Goal: Information Seeking & Learning: Learn about a topic

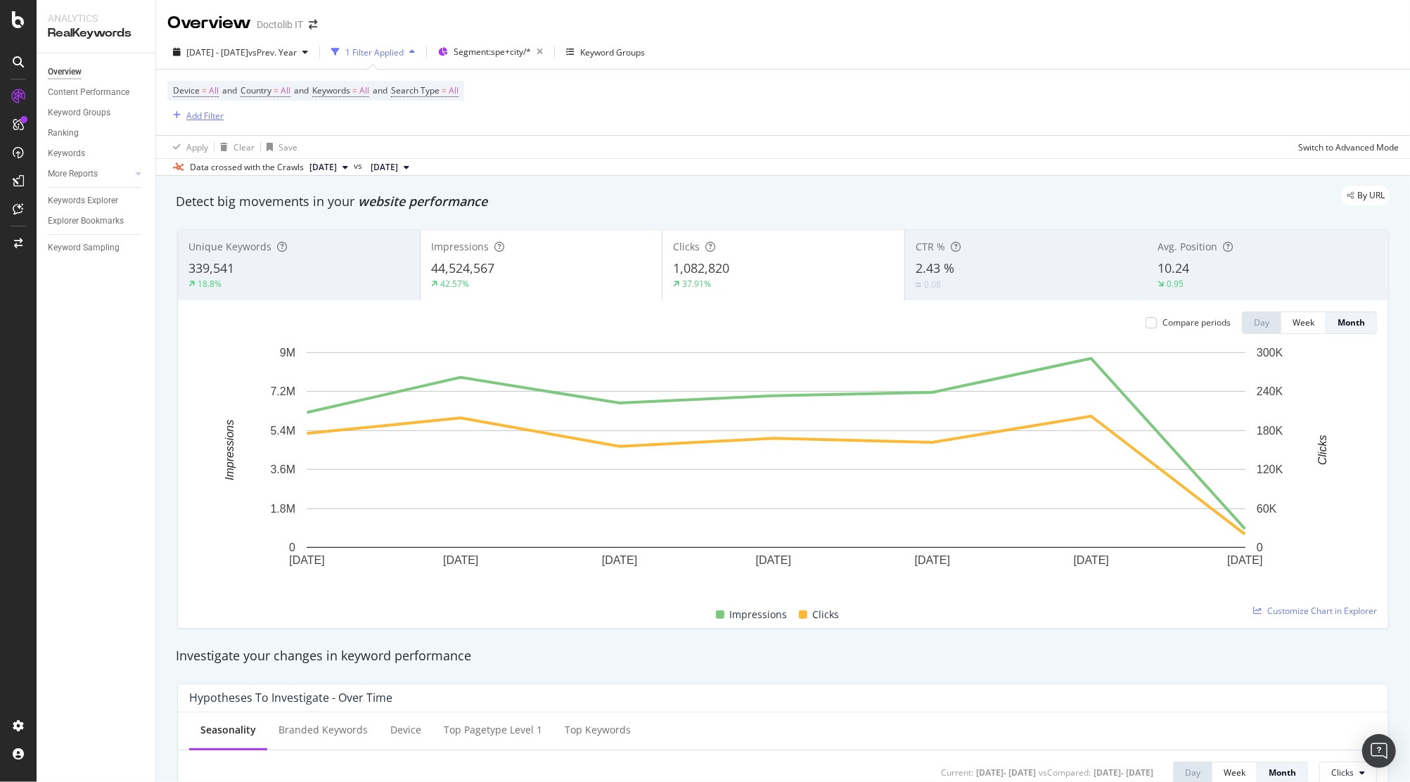
click at [212, 115] on div "Add Filter" at bounding box center [204, 116] width 37 height 12
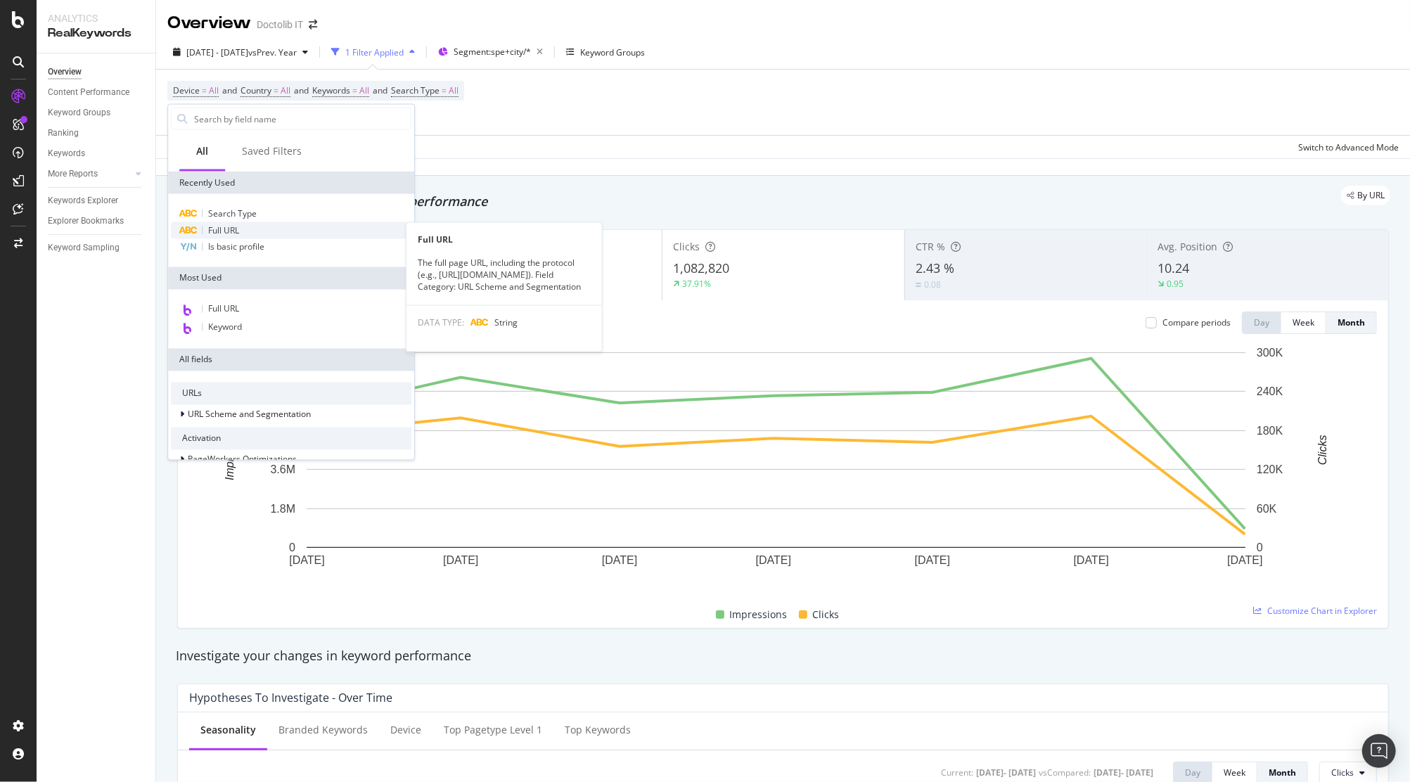
click at [251, 229] on div "Full URL" at bounding box center [291, 230] width 241 height 17
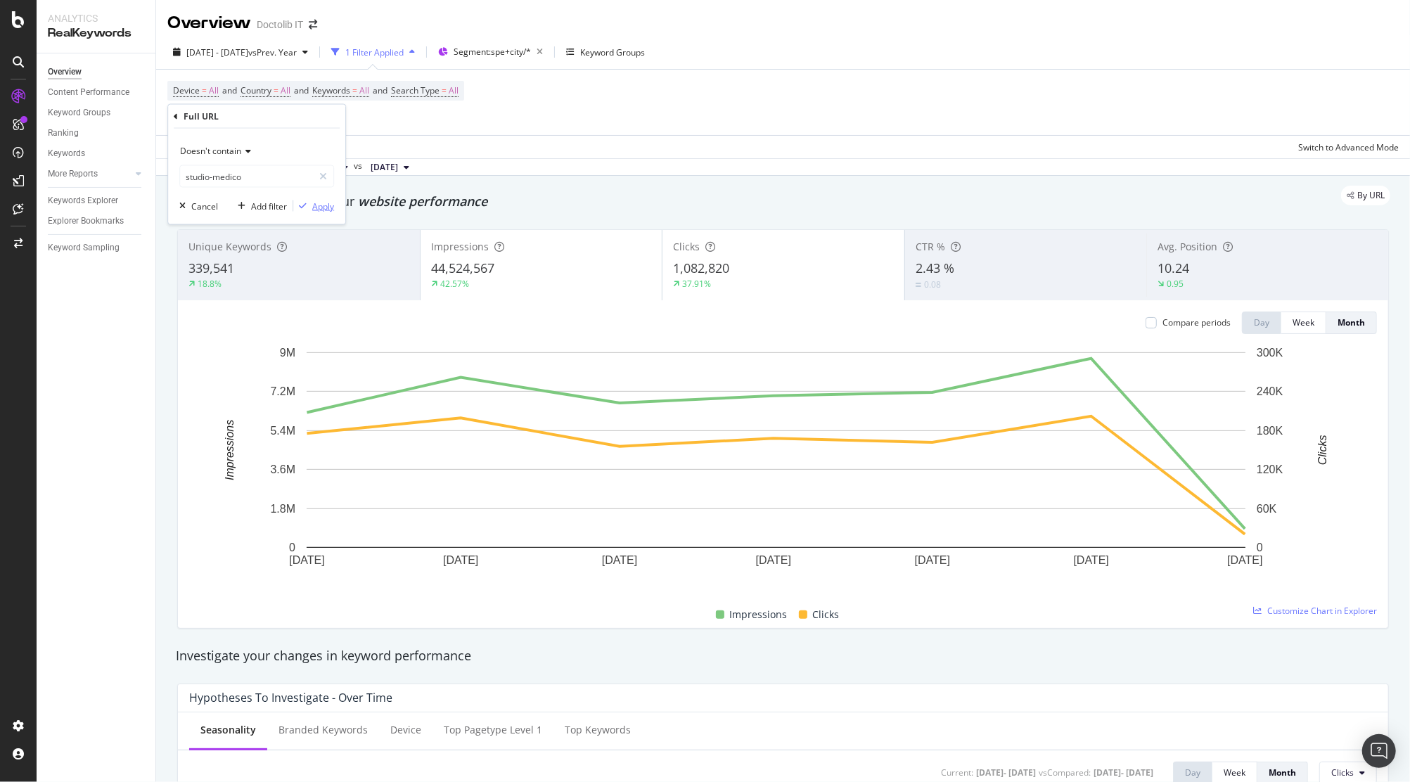
click at [333, 204] on div "Apply" at bounding box center [323, 206] width 22 height 12
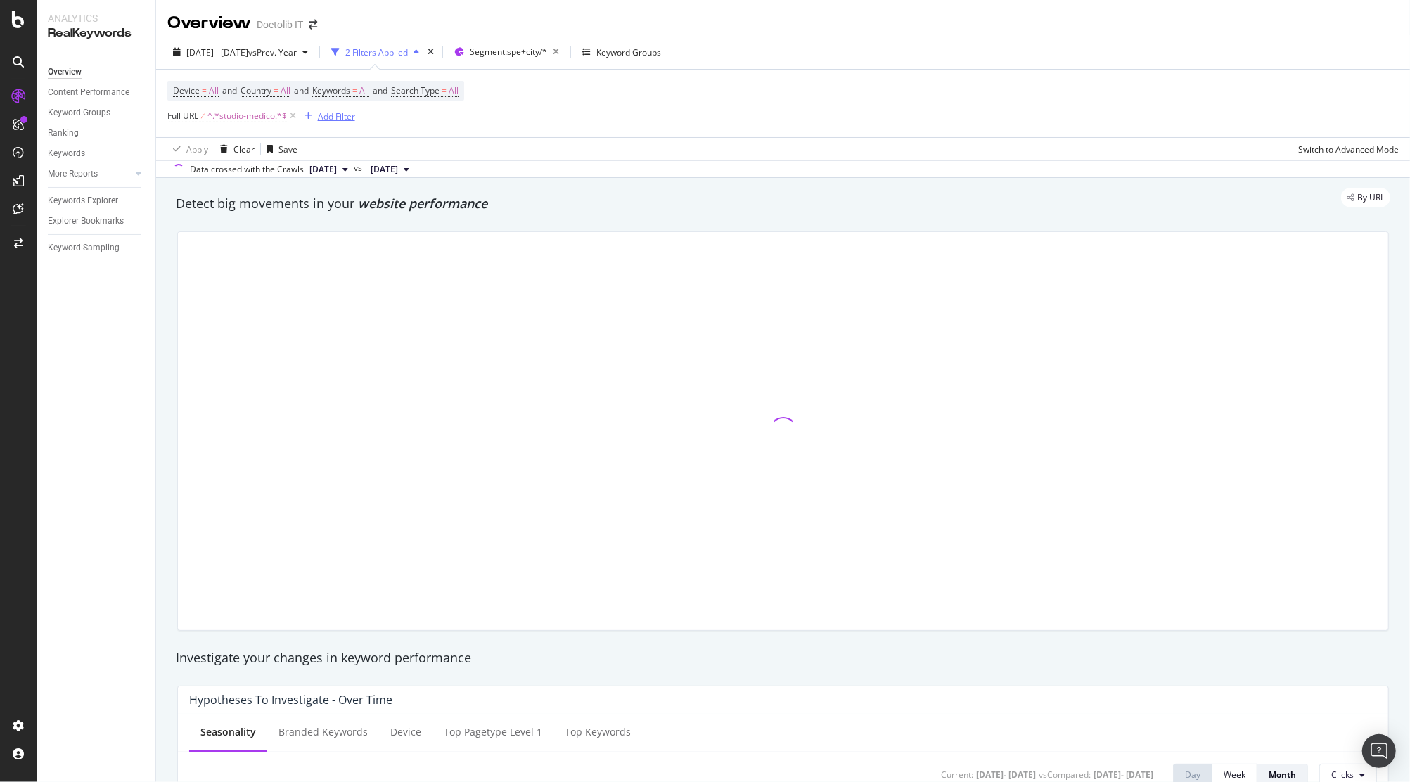
click at [339, 117] on div "Add Filter" at bounding box center [336, 116] width 37 height 12
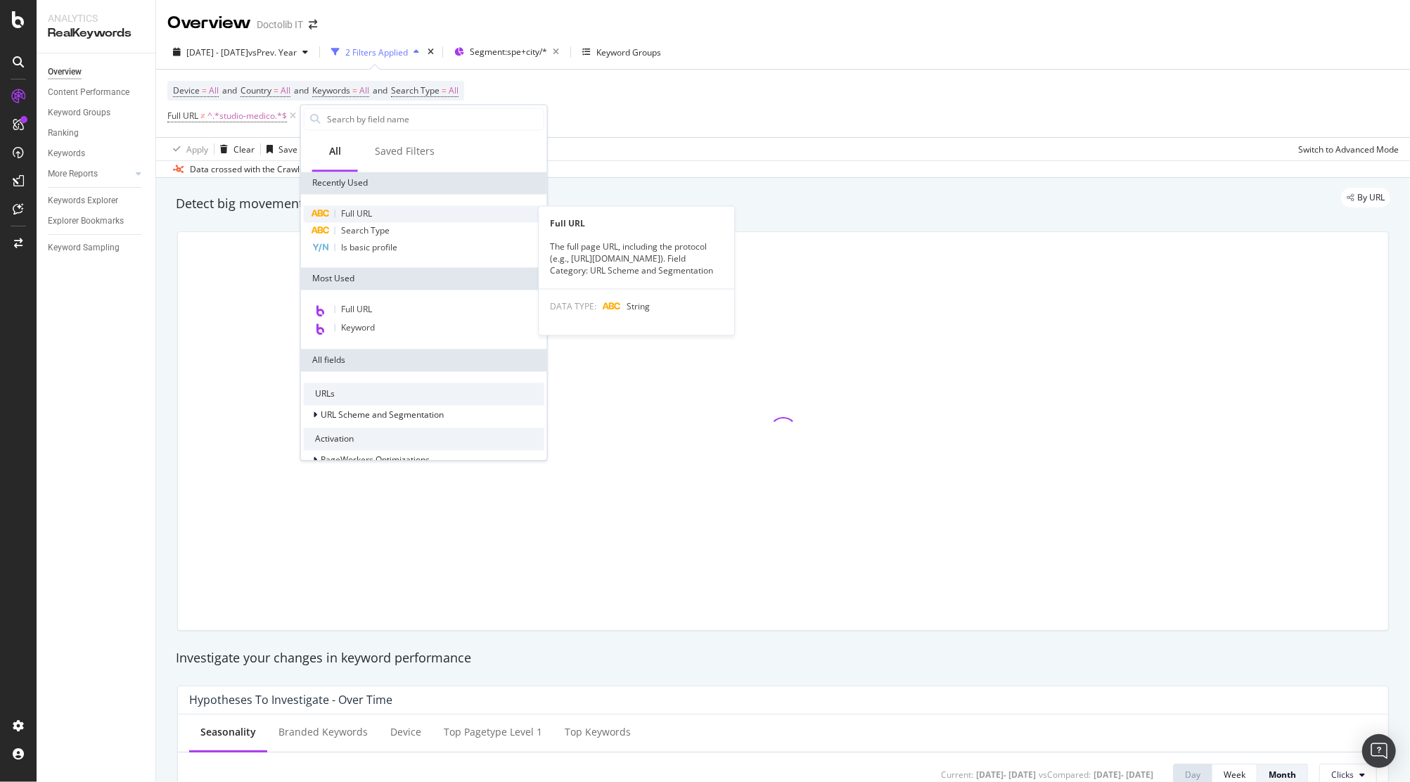
click at [373, 209] on div "Full URL" at bounding box center [424, 213] width 241 height 17
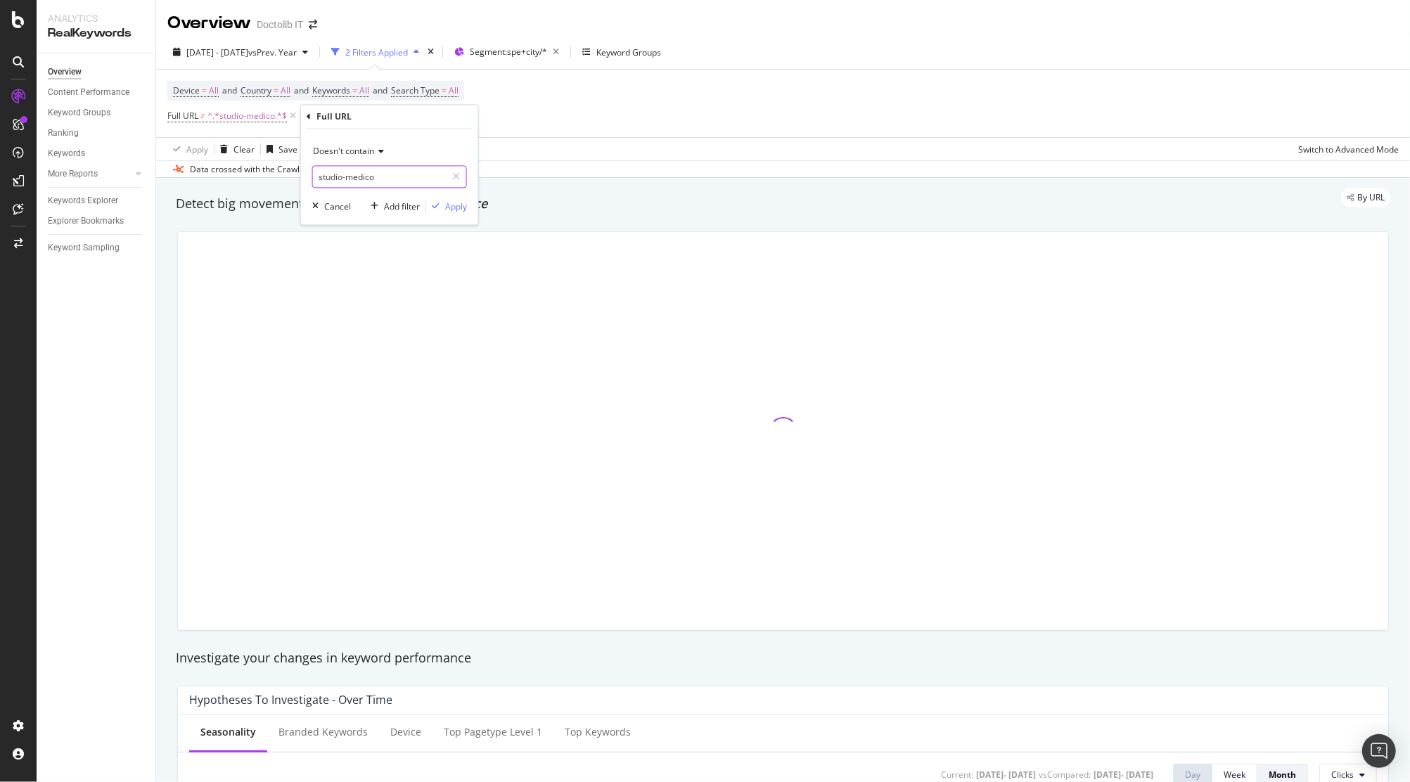
click at [389, 179] on input "studio-medico" at bounding box center [379, 177] width 133 height 23
type input "medico-di-medicina-generale"
click at [448, 206] on div "Apply" at bounding box center [456, 206] width 22 height 12
click at [554, 122] on div "Add Filter" at bounding box center [541, 115] width 56 height 15
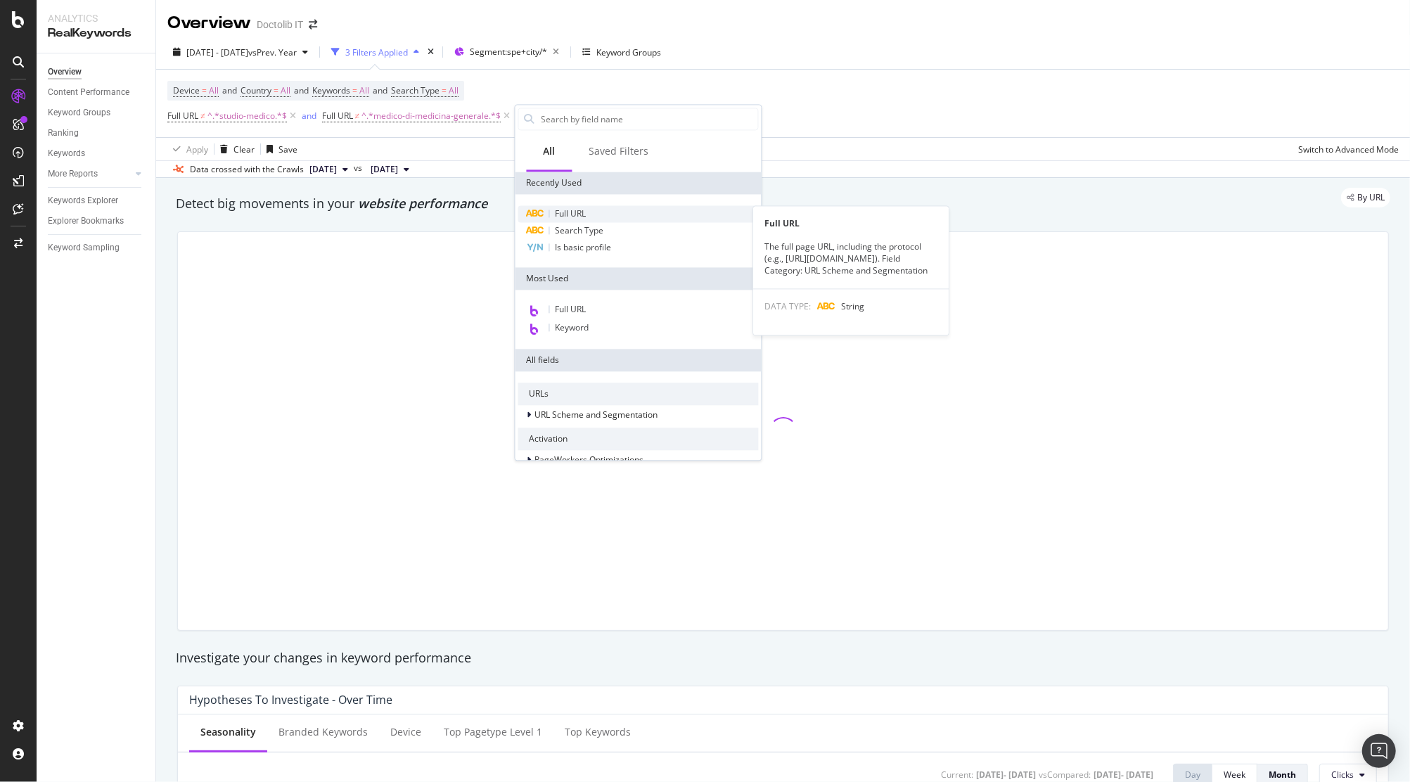
click at [548, 214] on div "Full URL" at bounding box center [638, 213] width 241 height 17
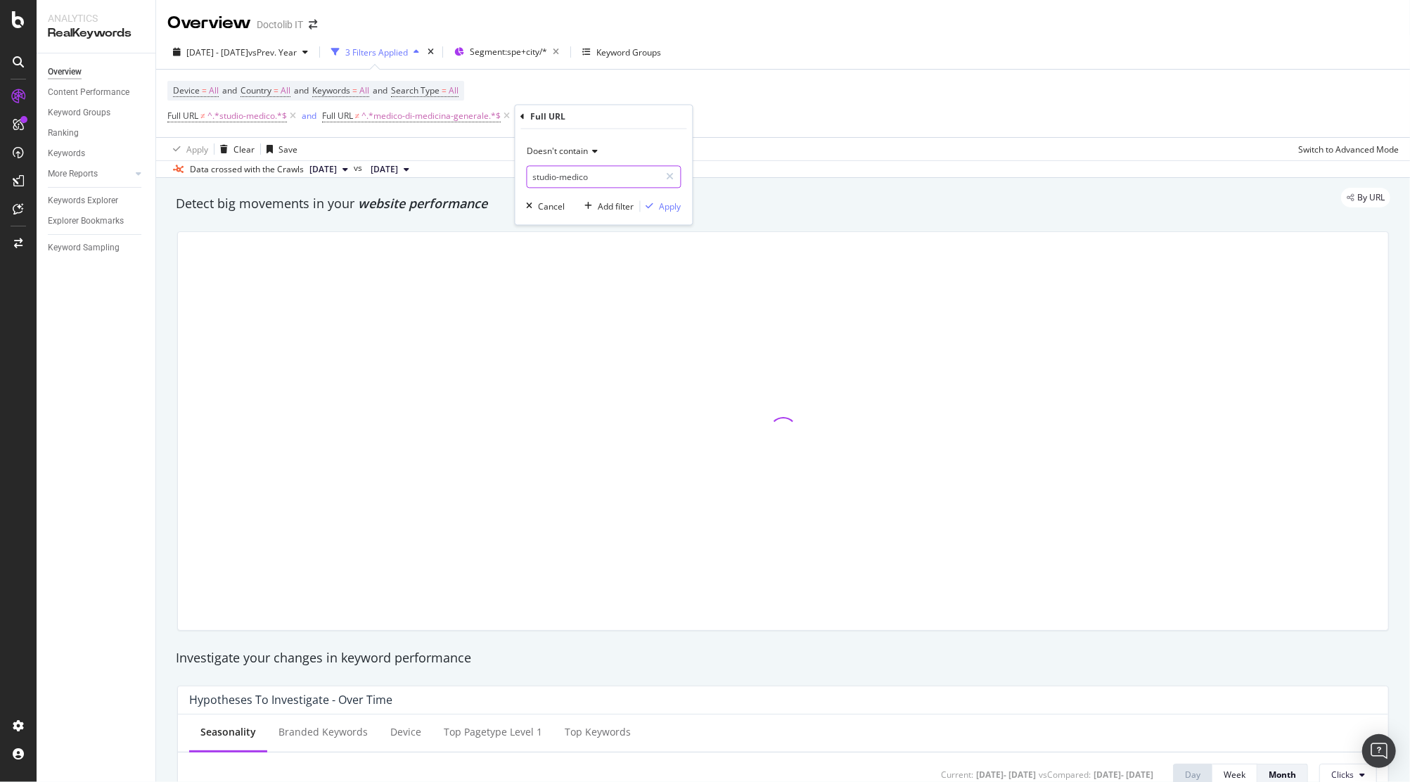
click at [589, 177] on input "studio-medico" at bounding box center [593, 177] width 133 height 23
type input "pediat"
click at [608, 183] on input "pediat" at bounding box center [593, 177] width 133 height 23
type input "pediatra"
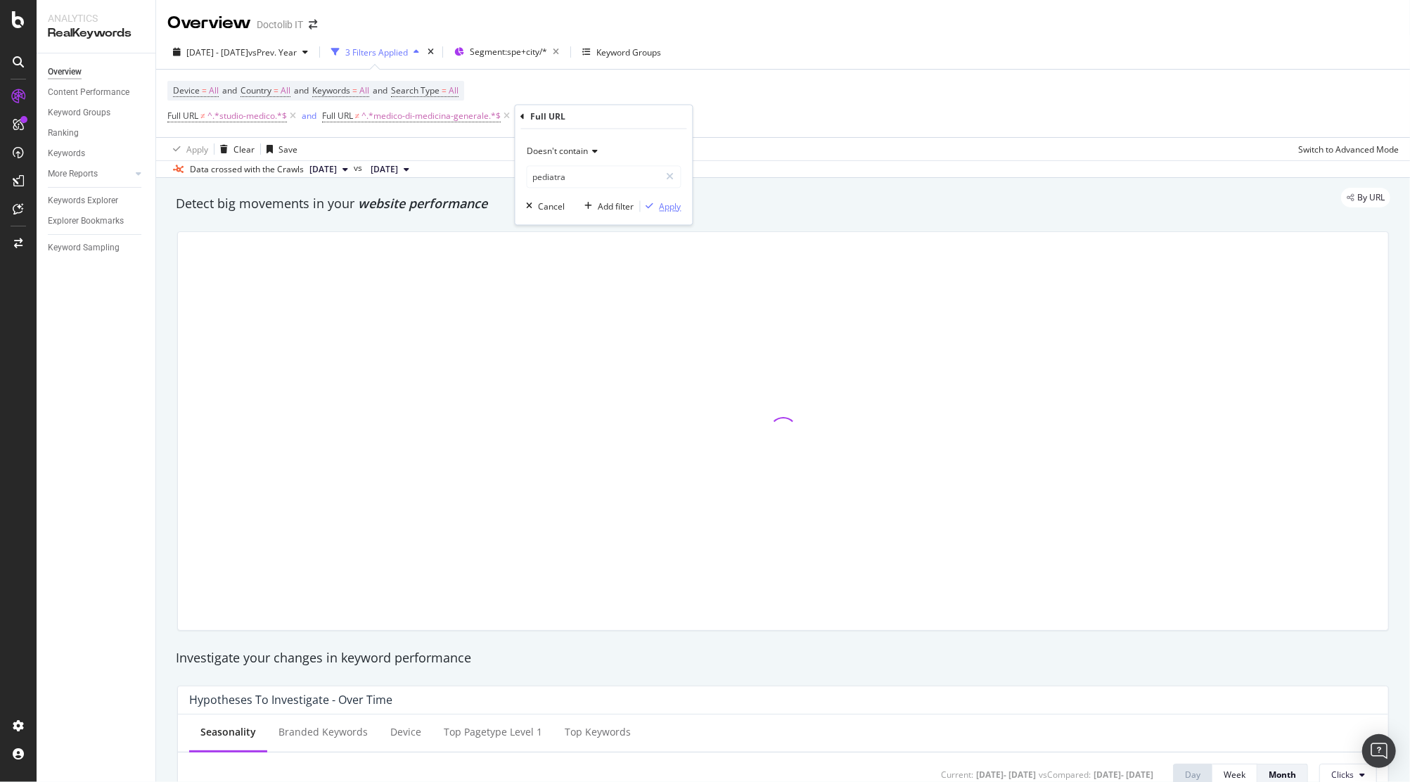
click at [677, 205] on div "Apply" at bounding box center [671, 206] width 22 height 12
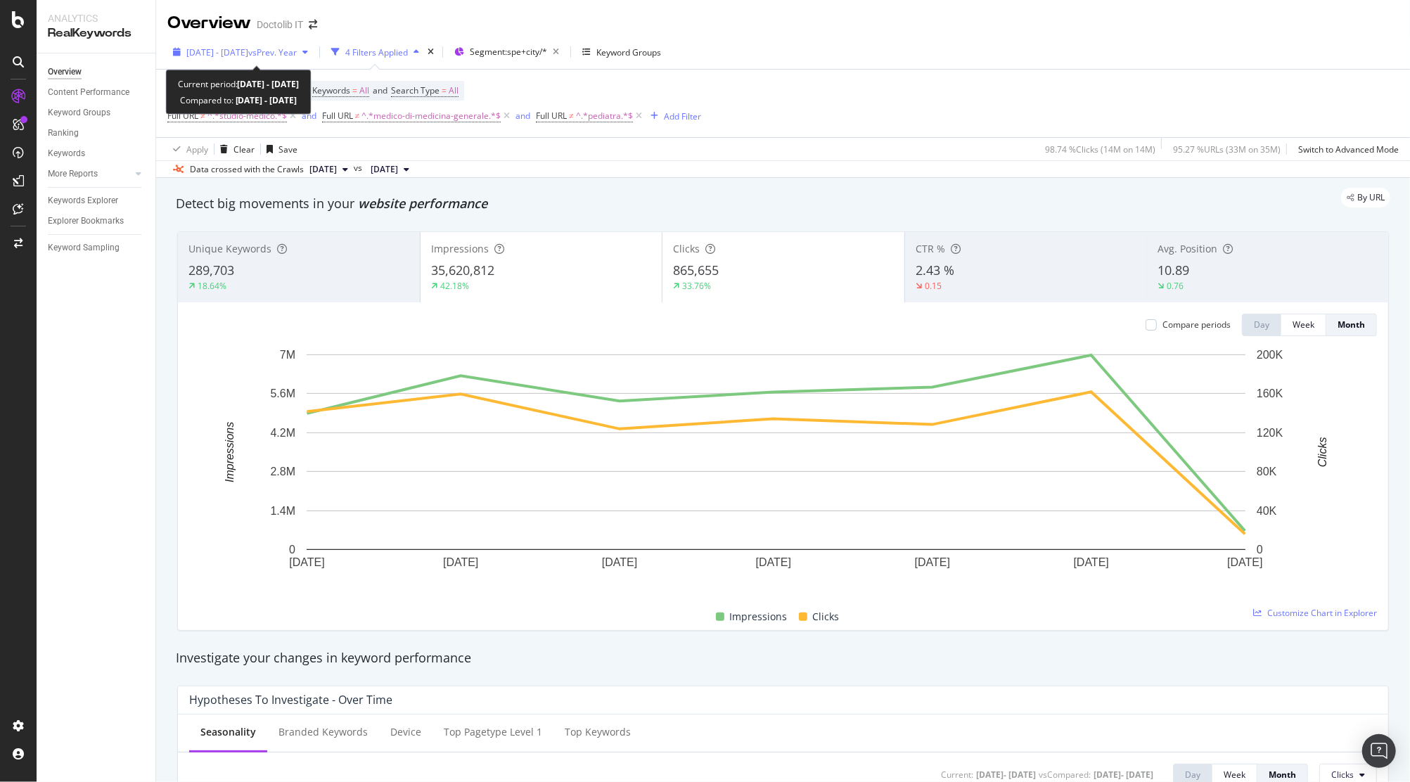
click at [286, 50] on span "vs Prev. Year" at bounding box center [272, 52] width 49 height 12
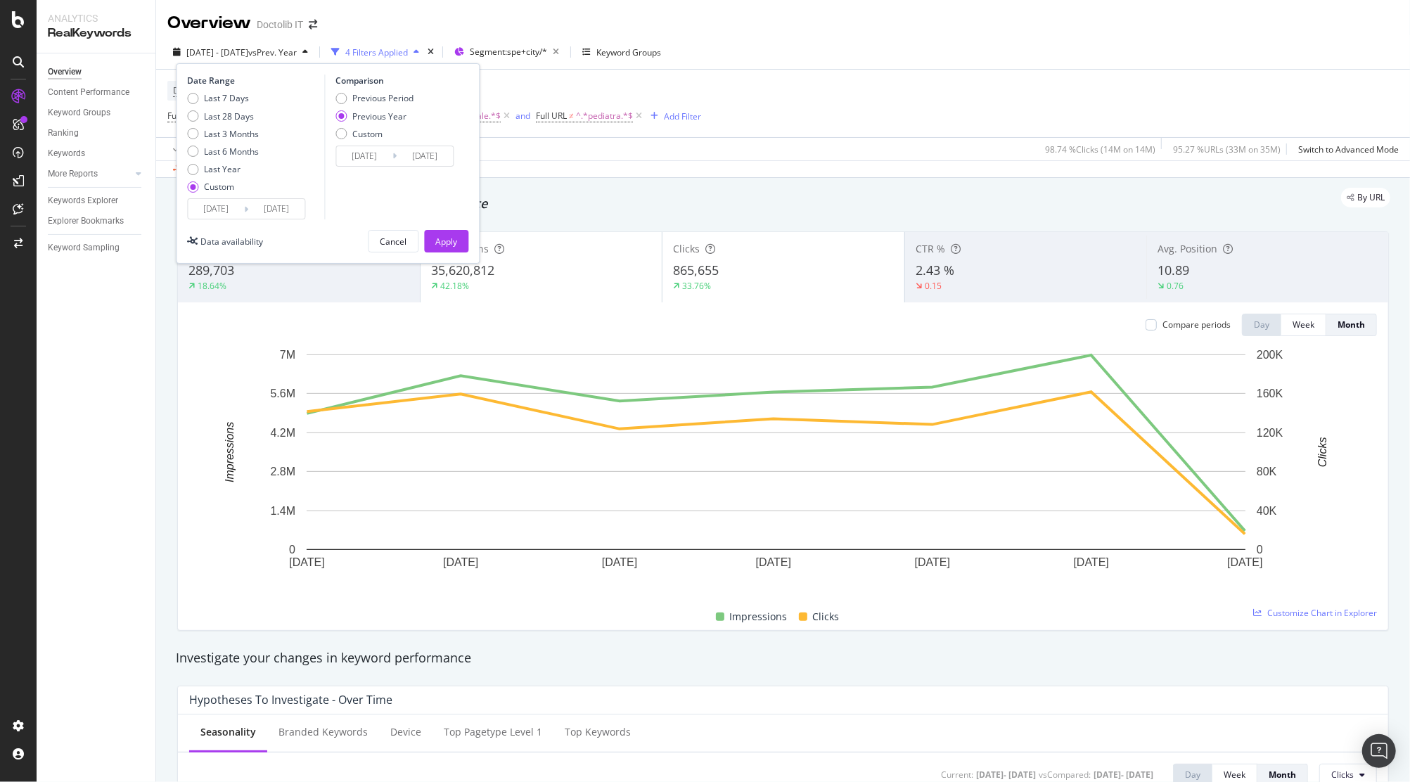
click at [300, 208] on input "2025/10/03" at bounding box center [276, 209] width 56 height 20
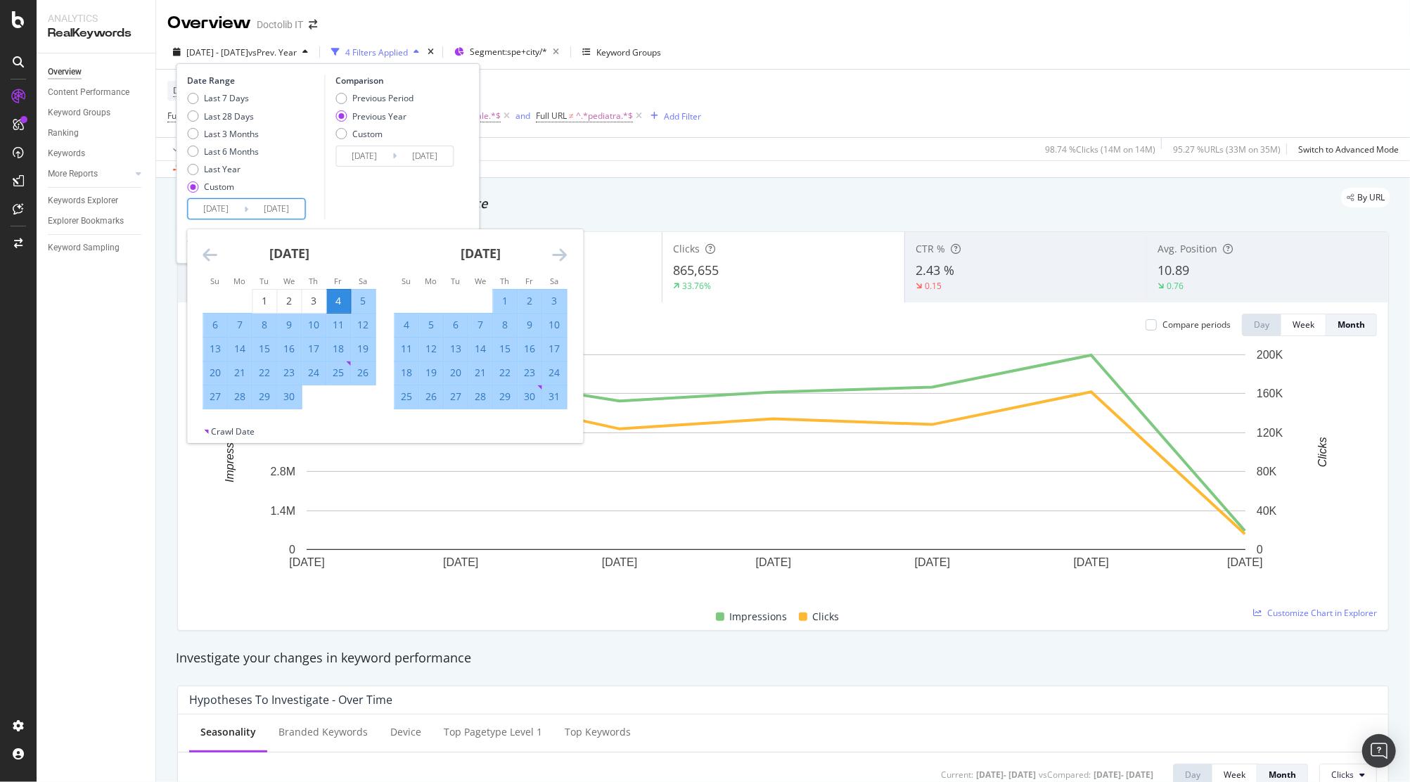
click at [565, 255] on icon "Move forward to switch to the next month." at bounding box center [559, 254] width 15 height 17
click at [208, 255] on icon "Move backward to switch to the previous month." at bounding box center [210, 254] width 15 height 17
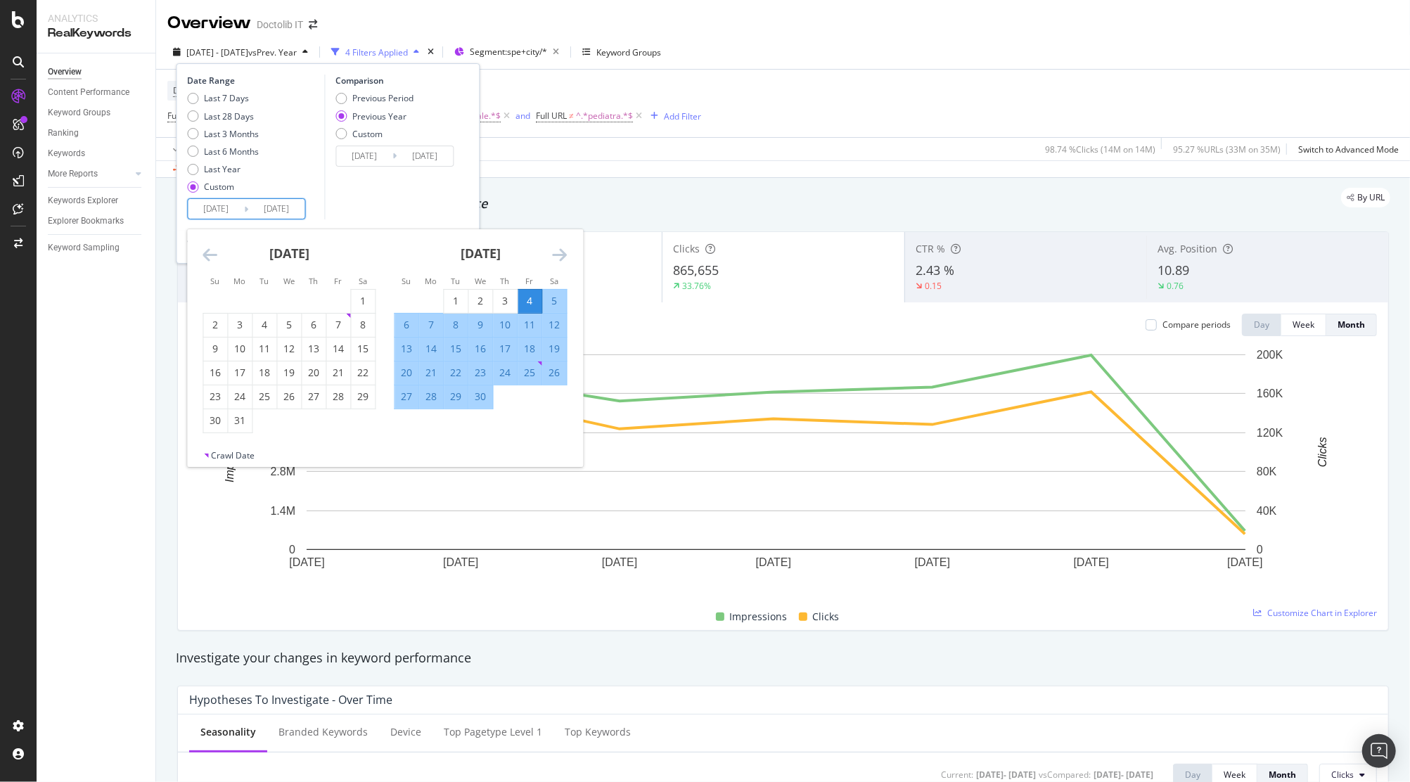
click at [208, 255] on icon "Move backward to switch to the previous month." at bounding box center [210, 254] width 15 height 17
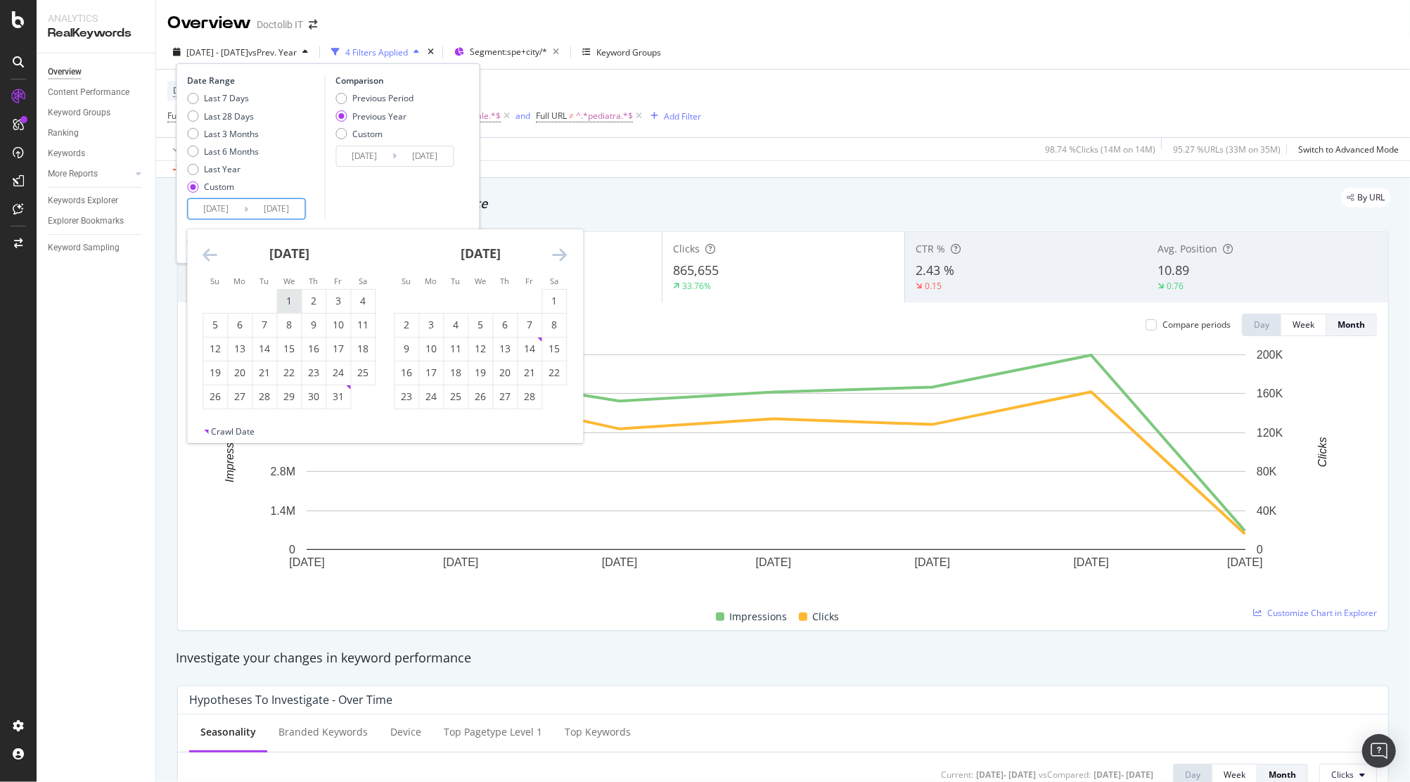
click at [285, 293] on div "1" at bounding box center [289, 301] width 24 height 23
type input "2025/01/01"
type input "2024/01/03"
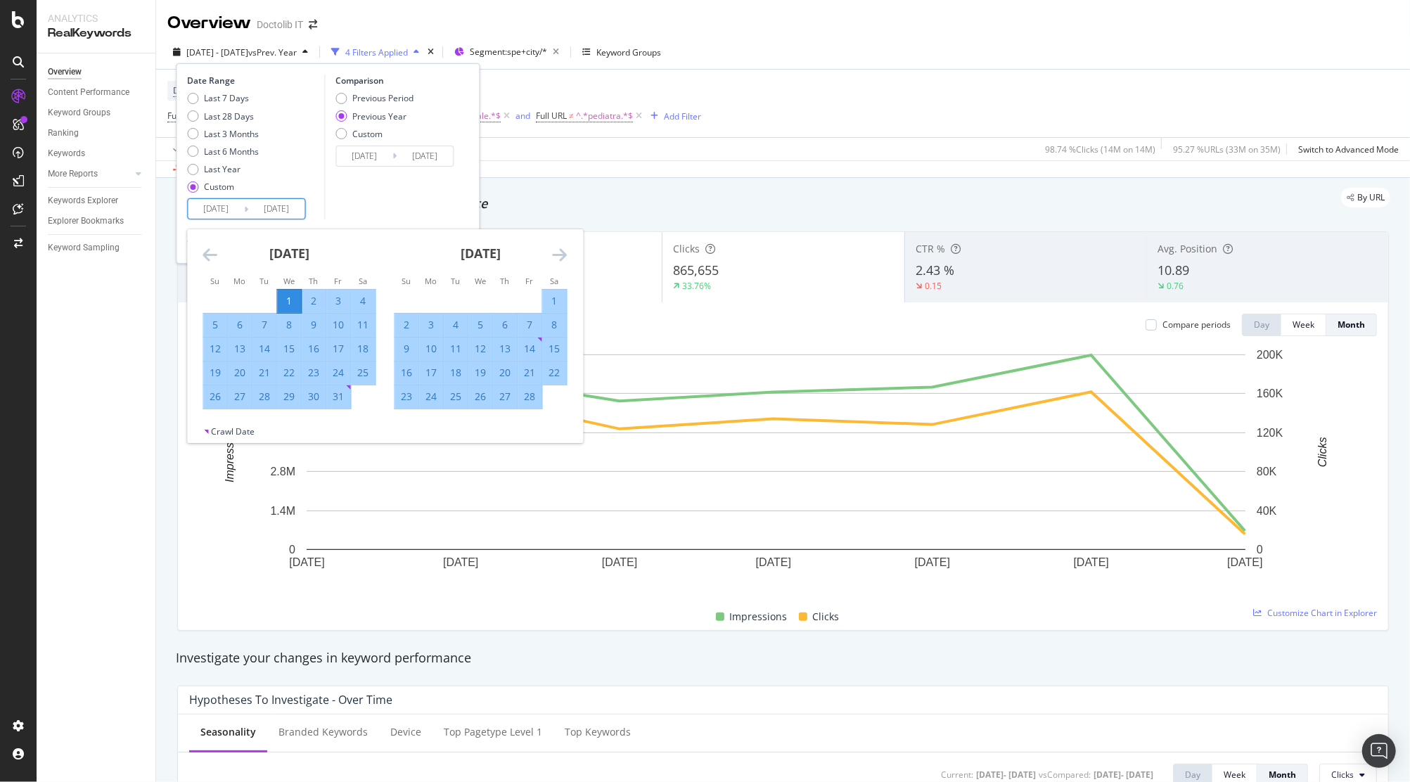
click at [204, 256] on icon "Move backward to switch to the previous month." at bounding box center [210, 254] width 15 height 17
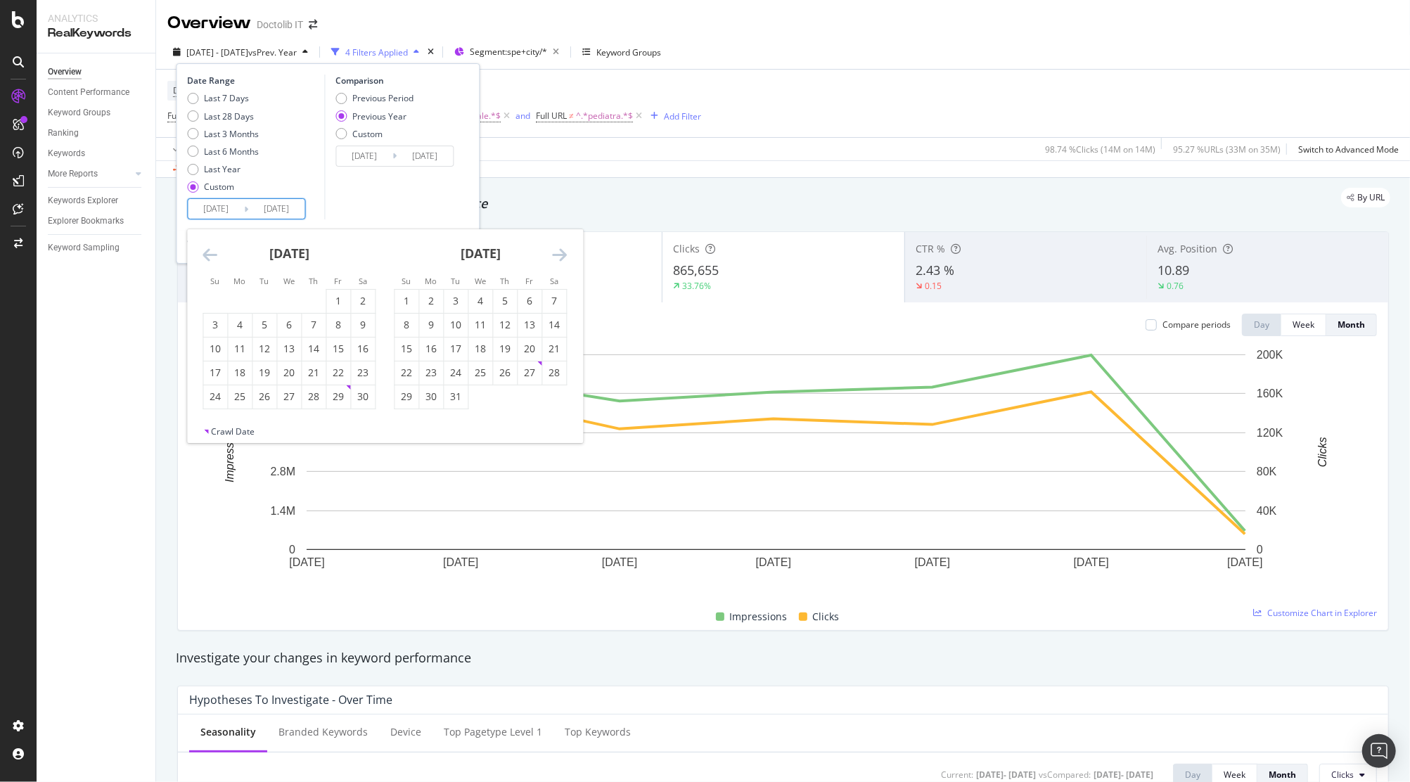
click at [204, 256] on icon "Move backward to switch to the previous month." at bounding box center [210, 254] width 15 height 17
click at [415, 295] on div "1" at bounding box center [407, 301] width 24 height 14
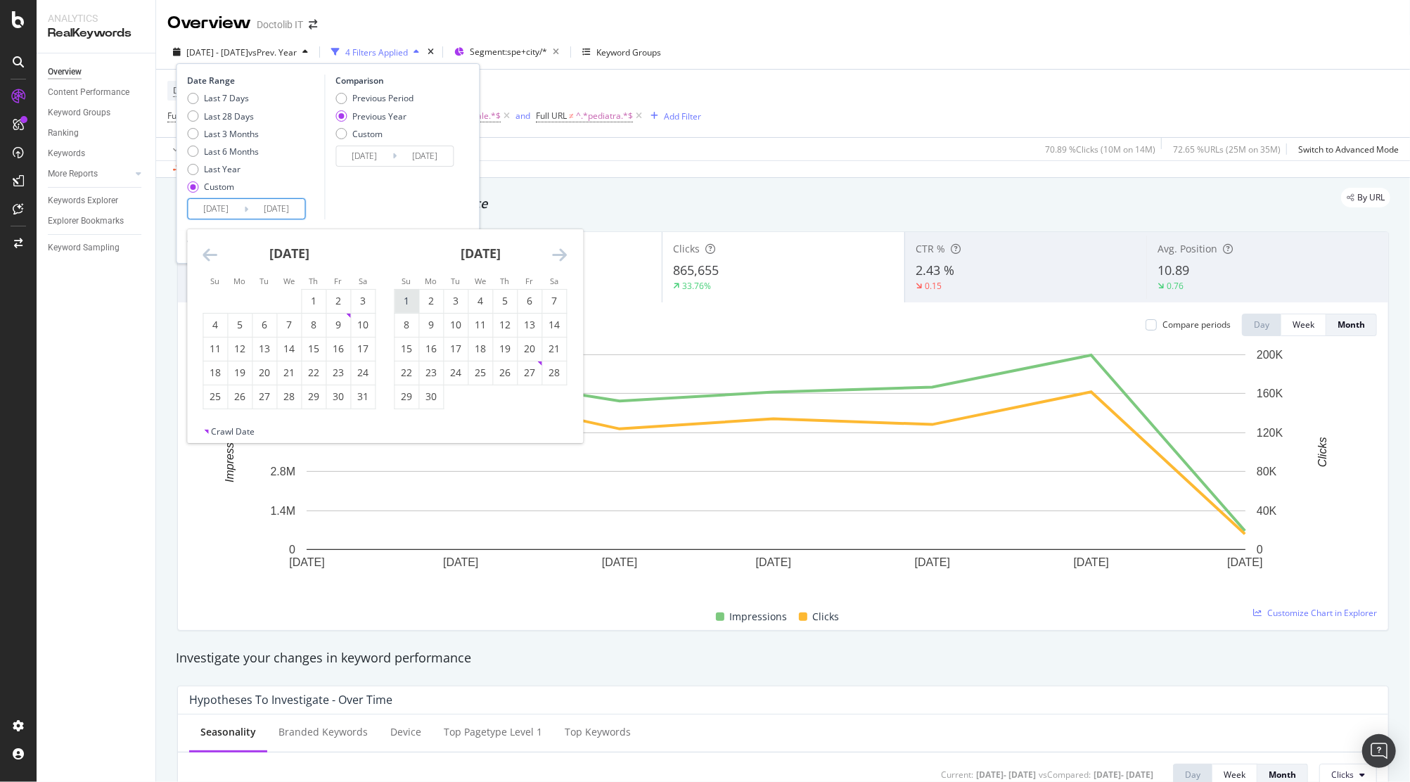
type input "2024/09/01"
type input "2023/09/03"
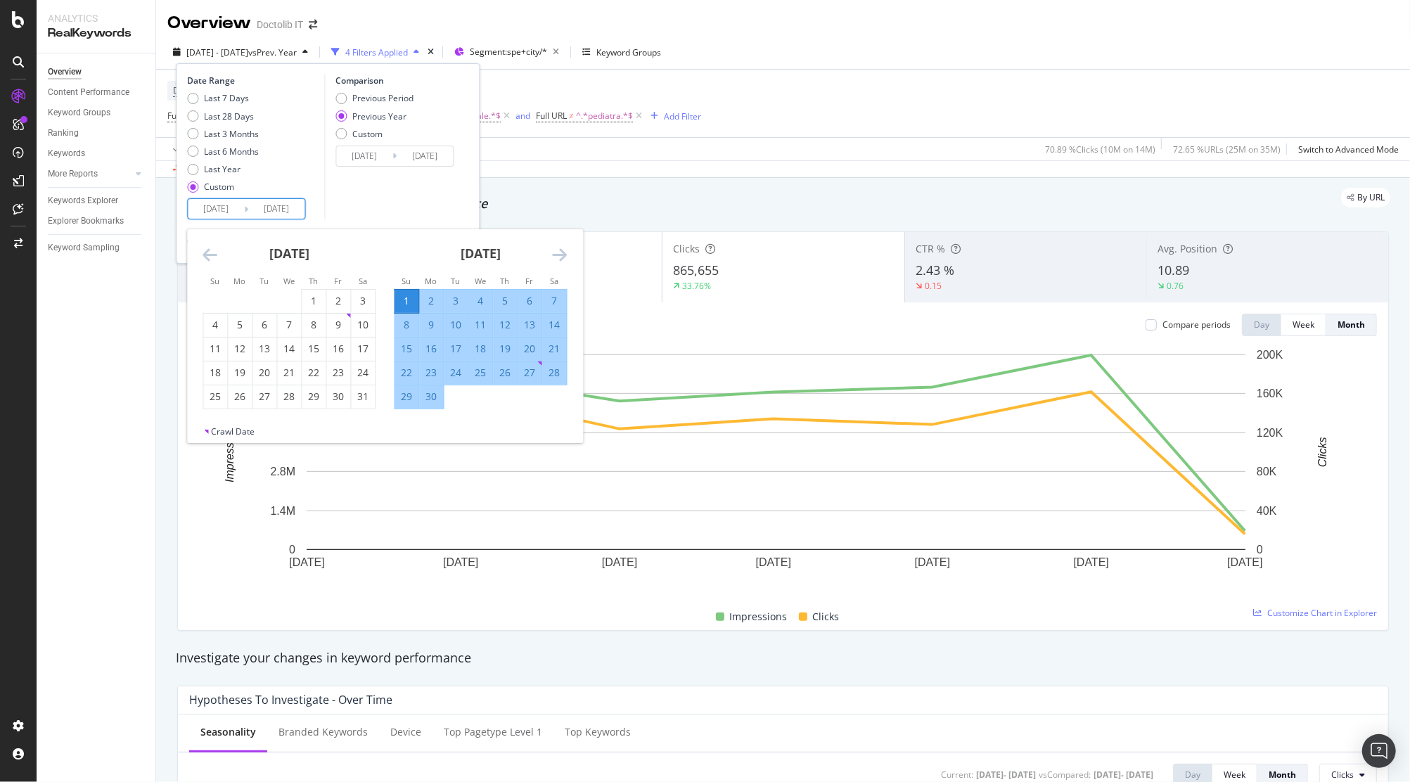
click at [557, 255] on icon "Move forward to switch to the next month." at bounding box center [559, 254] width 15 height 17
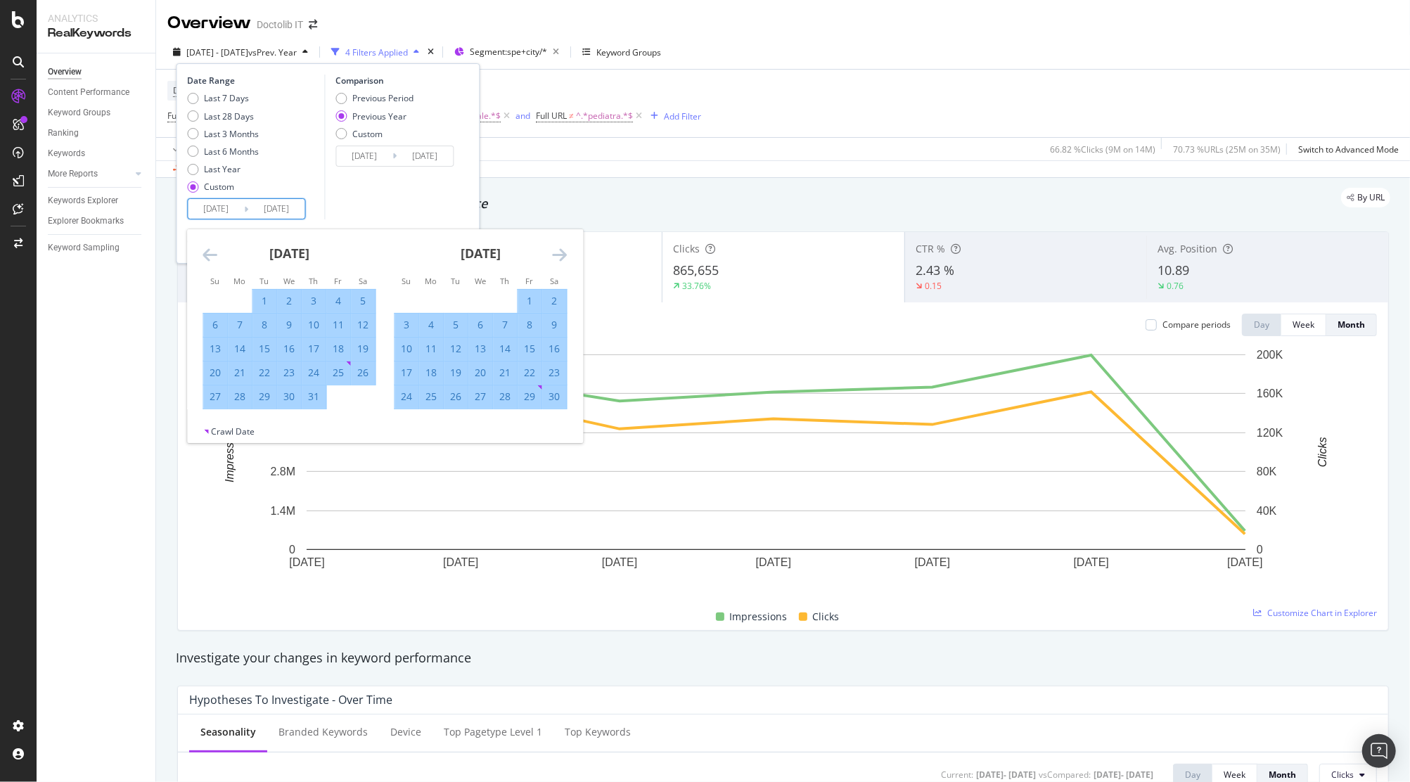
click at [557, 255] on icon "Move forward to switch to the next month." at bounding box center [559, 254] width 15 height 17
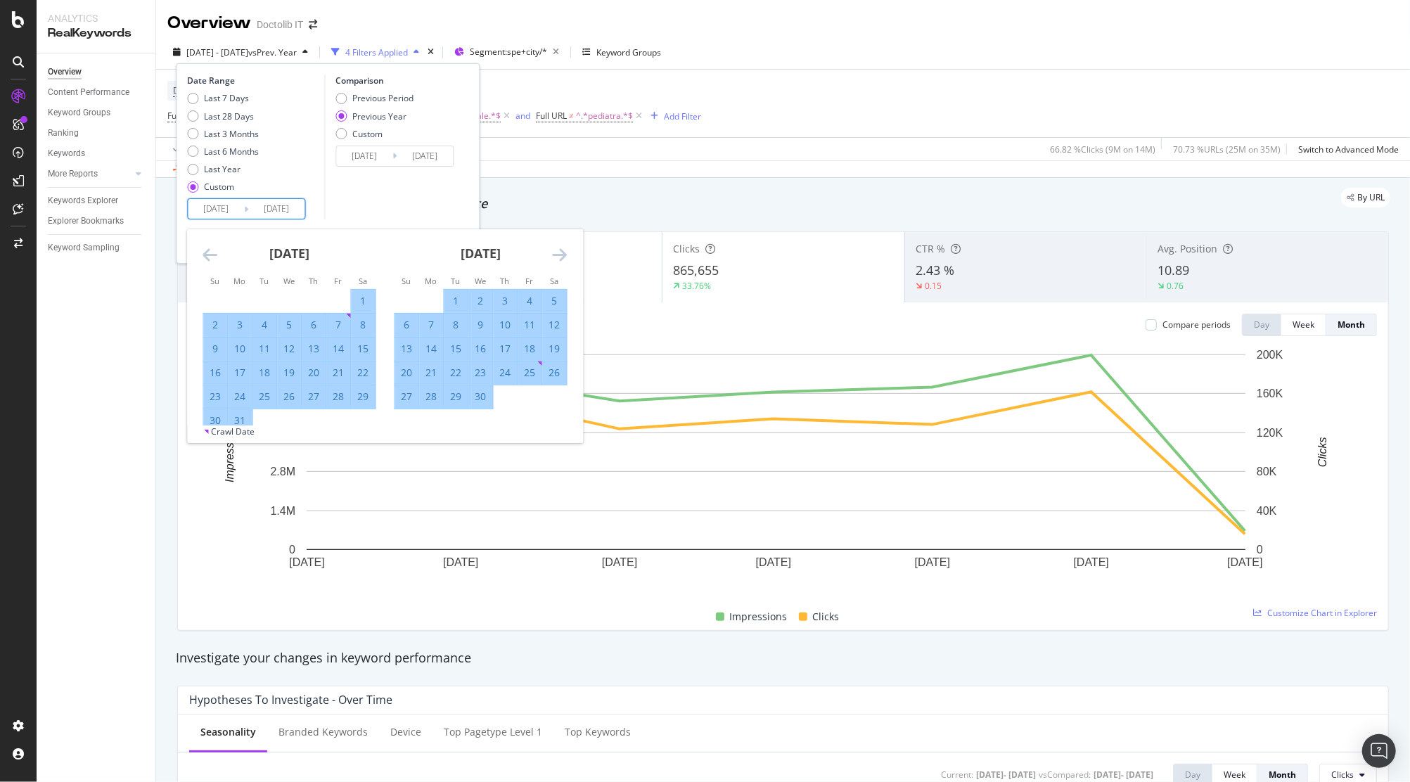
click at [557, 255] on icon "Move forward to switch to the next month." at bounding box center [559, 254] width 15 height 17
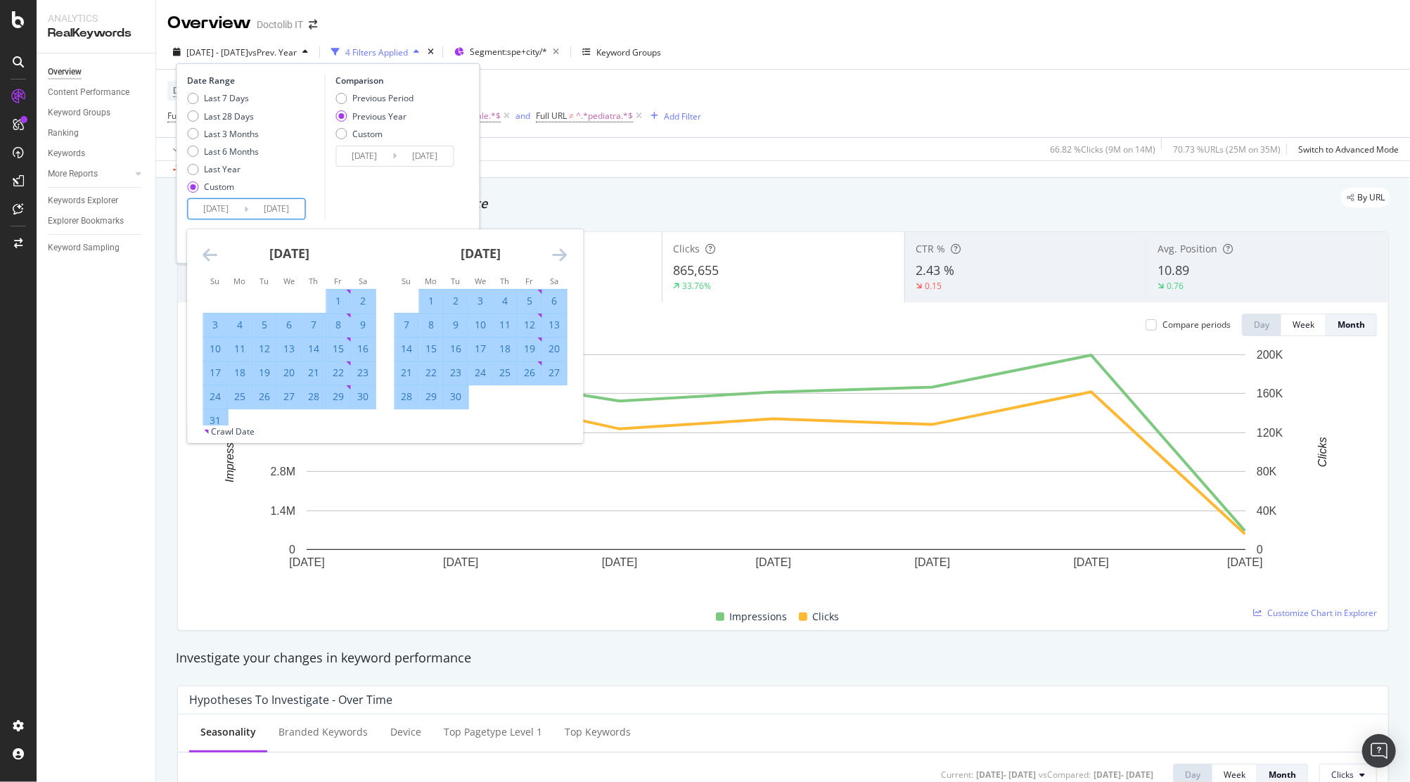
click at [557, 255] on icon "Move forward to switch to the next month." at bounding box center [559, 254] width 15 height 17
click at [558, 255] on icon "Move forward to switch to the next month." at bounding box center [559, 254] width 15 height 17
click at [454, 399] on div "30" at bounding box center [456, 397] width 24 height 14
type input "2025/09/30"
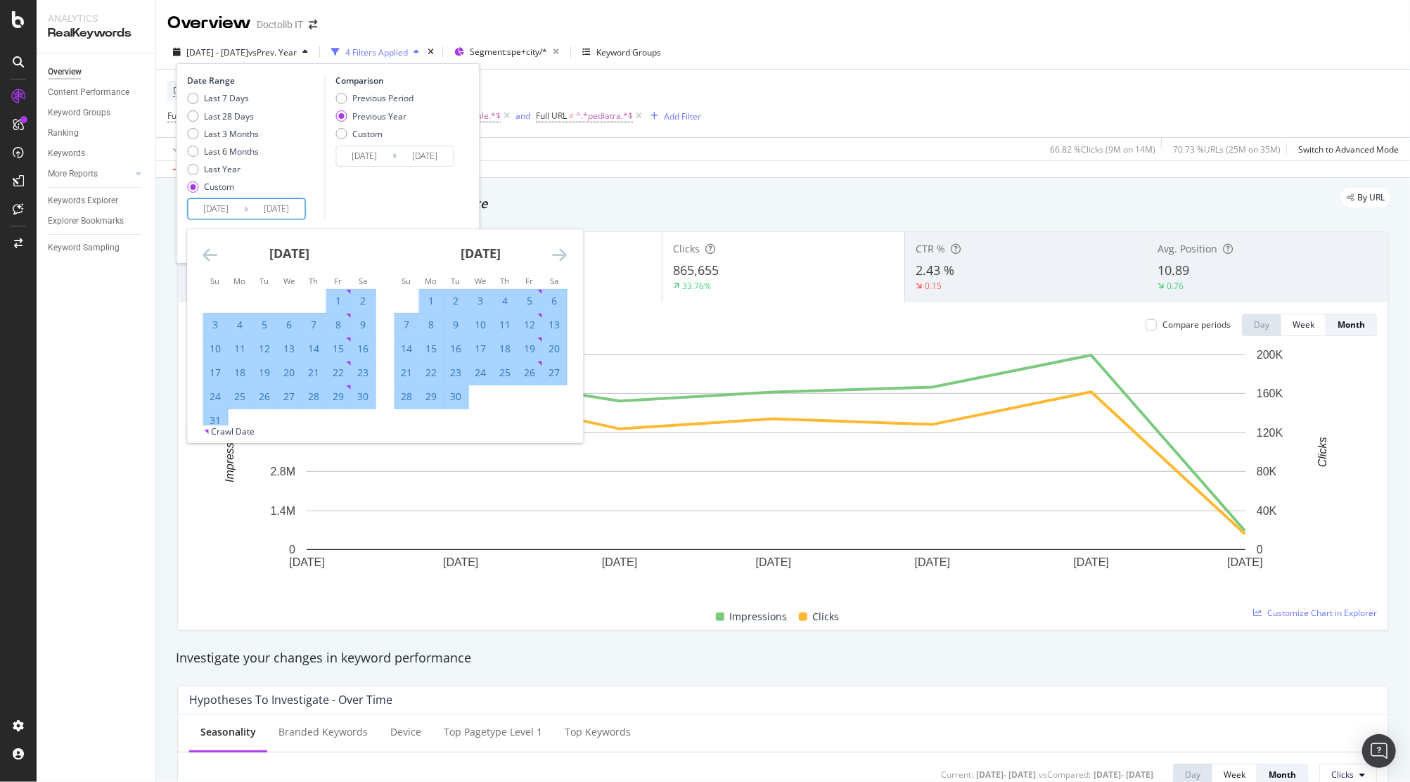
type input "2024/10/01"
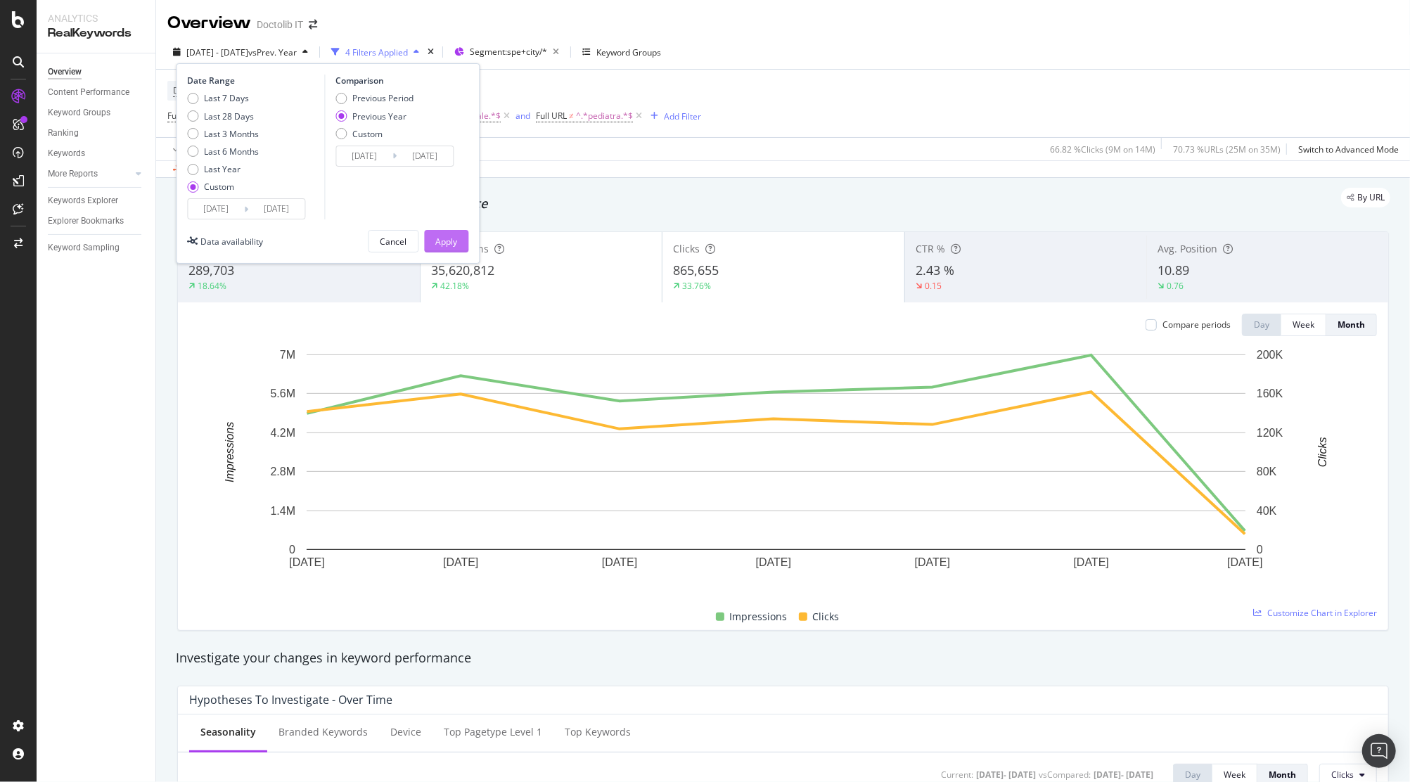
click at [433, 239] on button "Apply" at bounding box center [446, 241] width 44 height 23
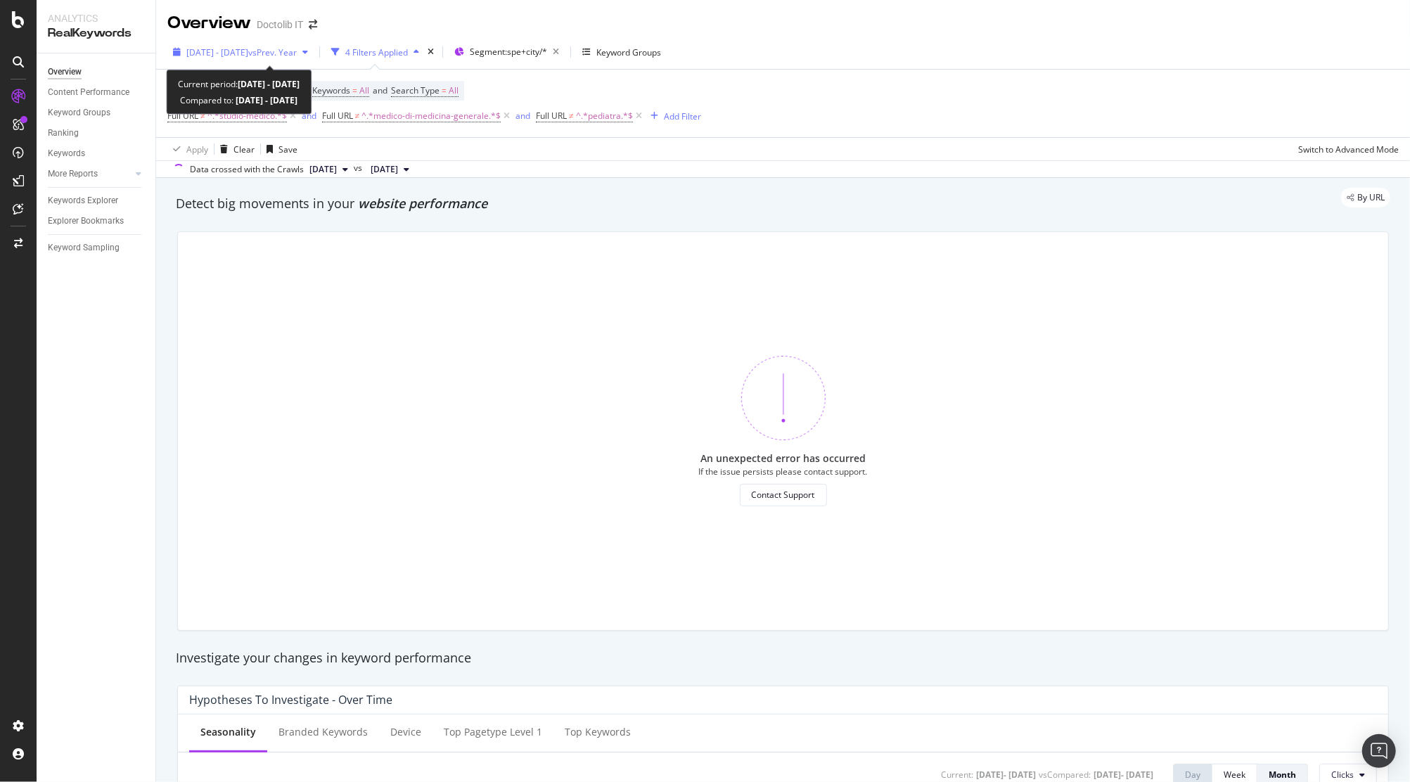
click at [248, 57] on span "2024 Sep. 1st - 2025 Sep. 30th" at bounding box center [217, 52] width 62 height 12
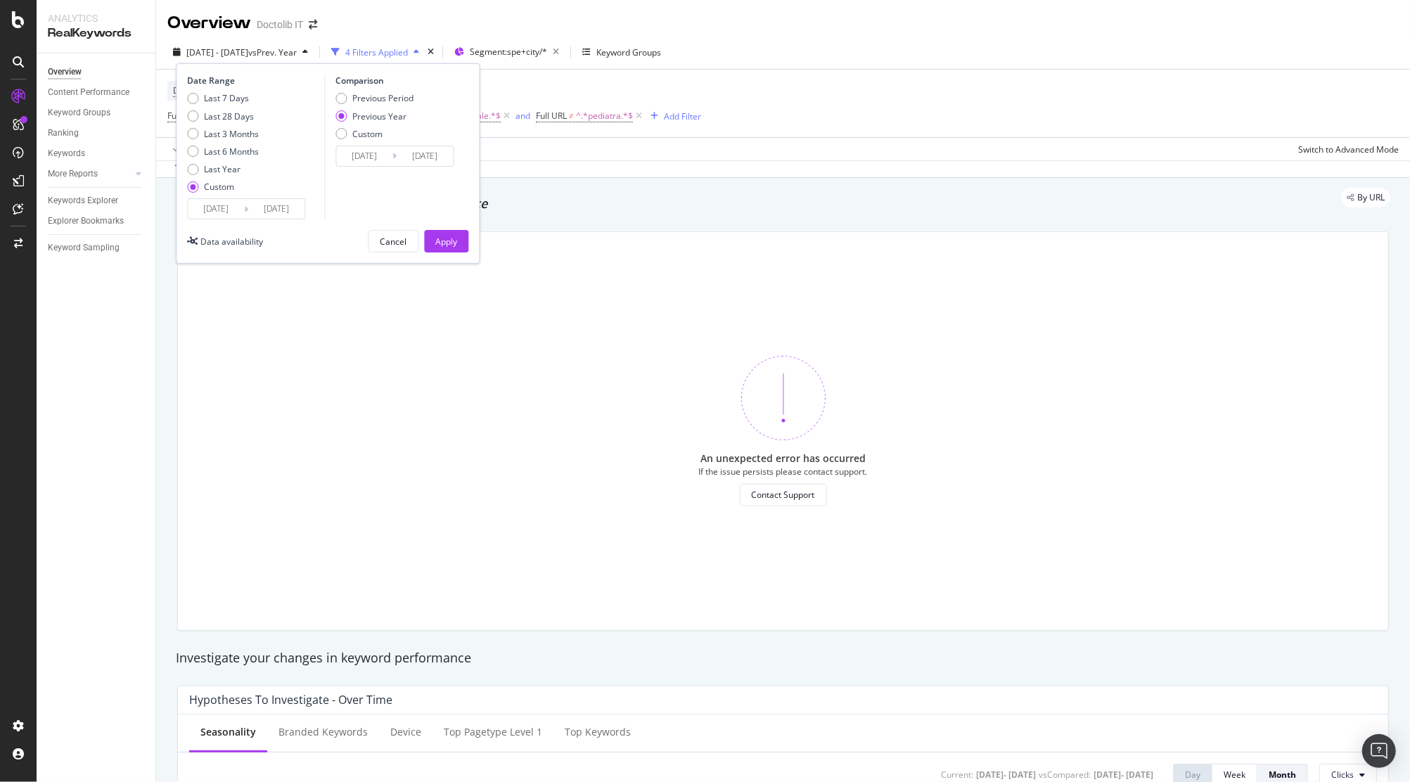
click at [219, 212] on input "2024/09/01" at bounding box center [216, 209] width 56 height 20
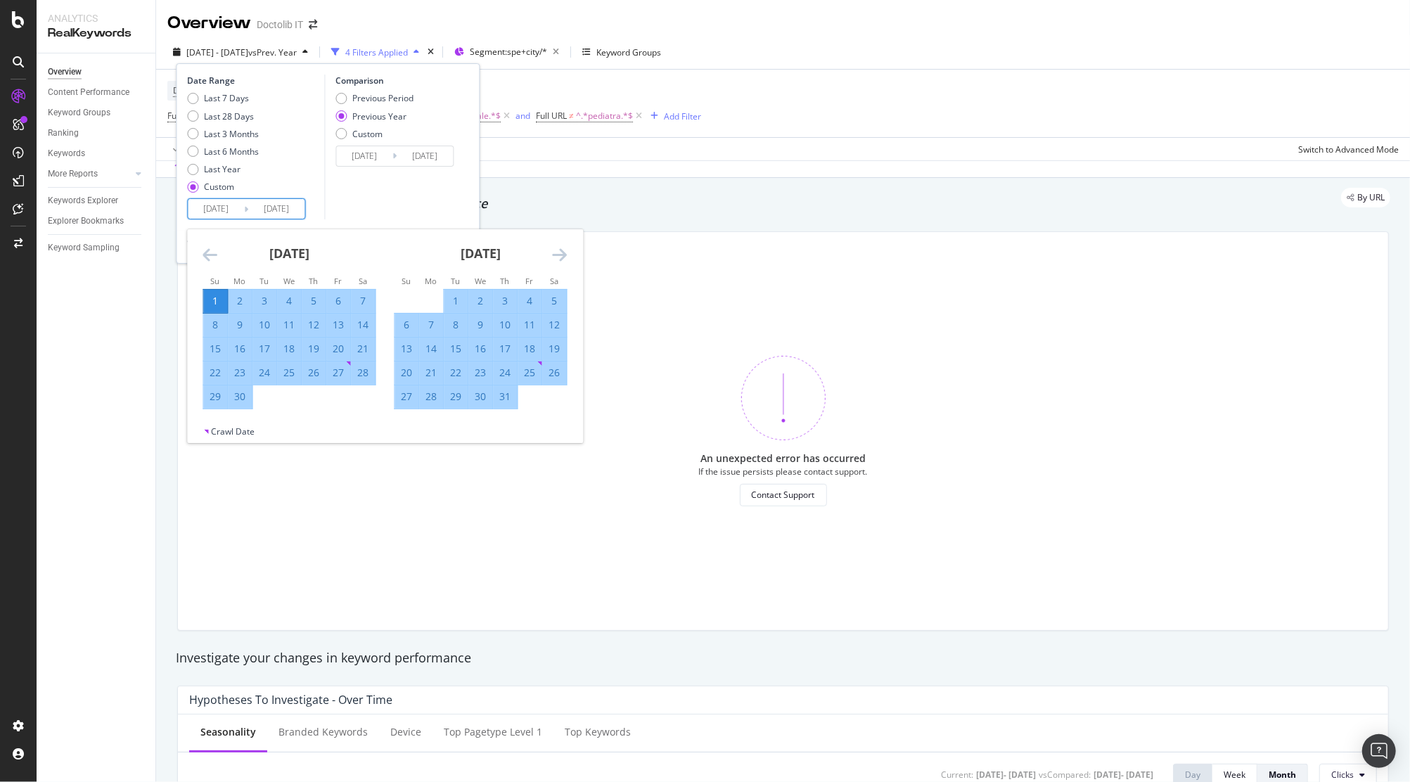
click at [455, 305] on div "1" at bounding box center [456, 301] width 24 height 14
type input "2024/10/01"
type input "2023/10/03"
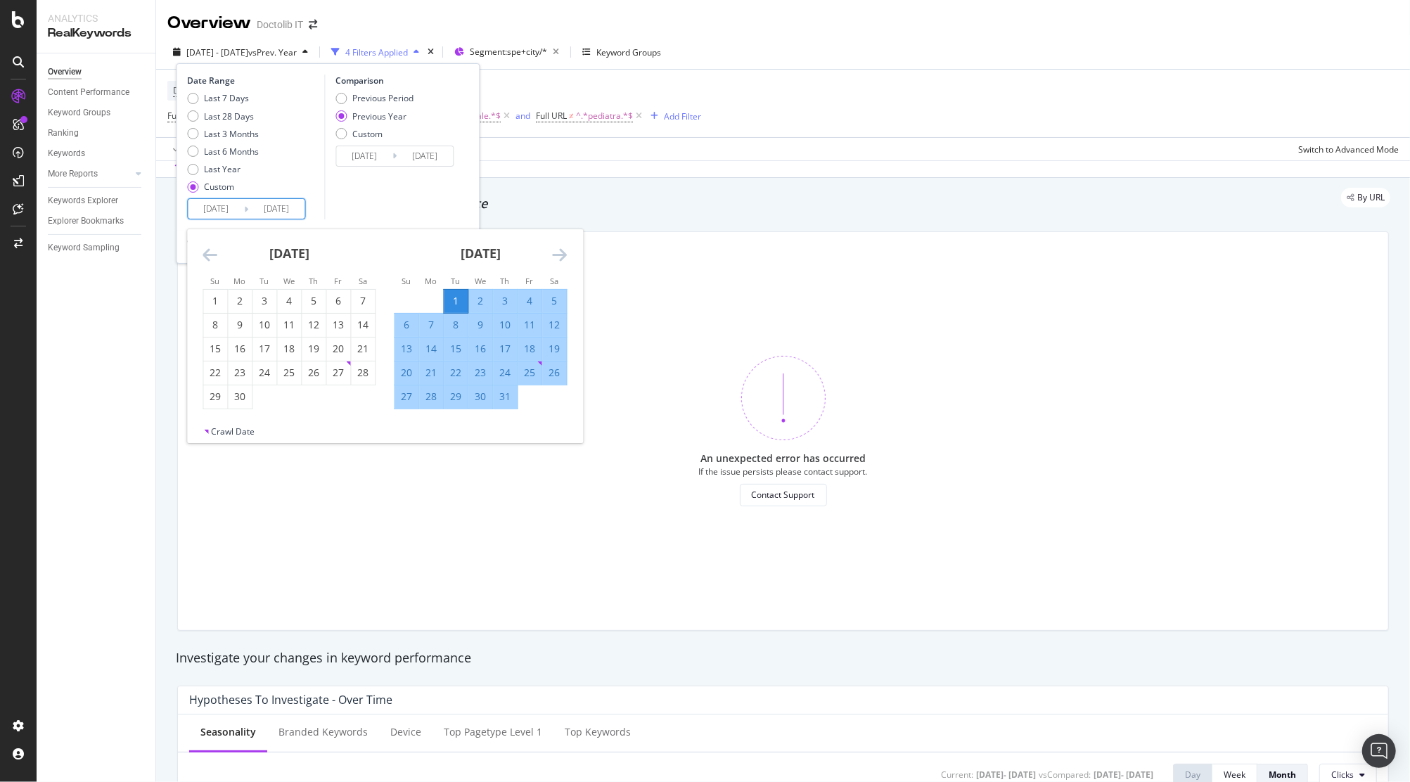
click at [394, 201] on div "Comparison Previous Period Previous Year Custom 2023/10/03 Navigate forward to …" at bounding box center [391, 147] width 134 height 145
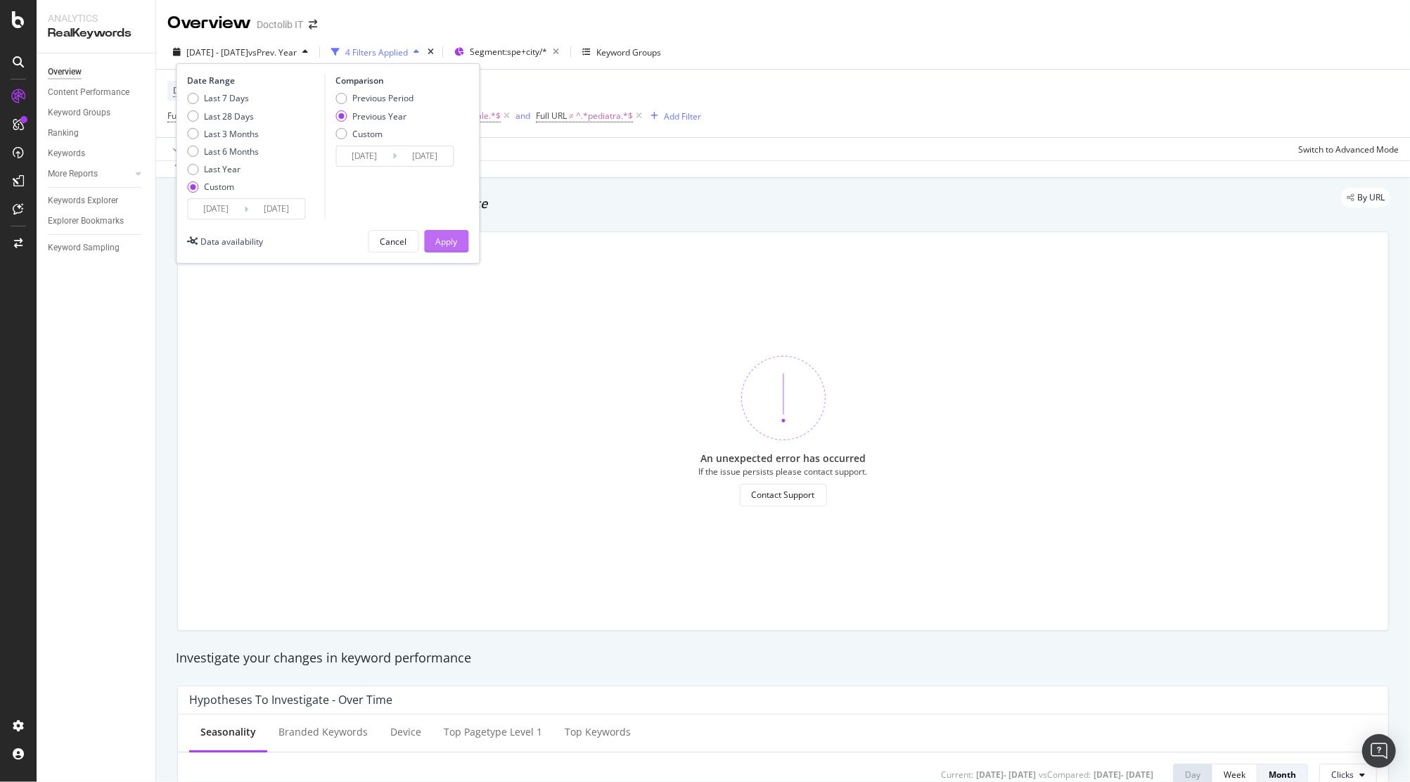
click at [452, 246] on div "Apply" at bounding box center [446, 242] width 22 height 12
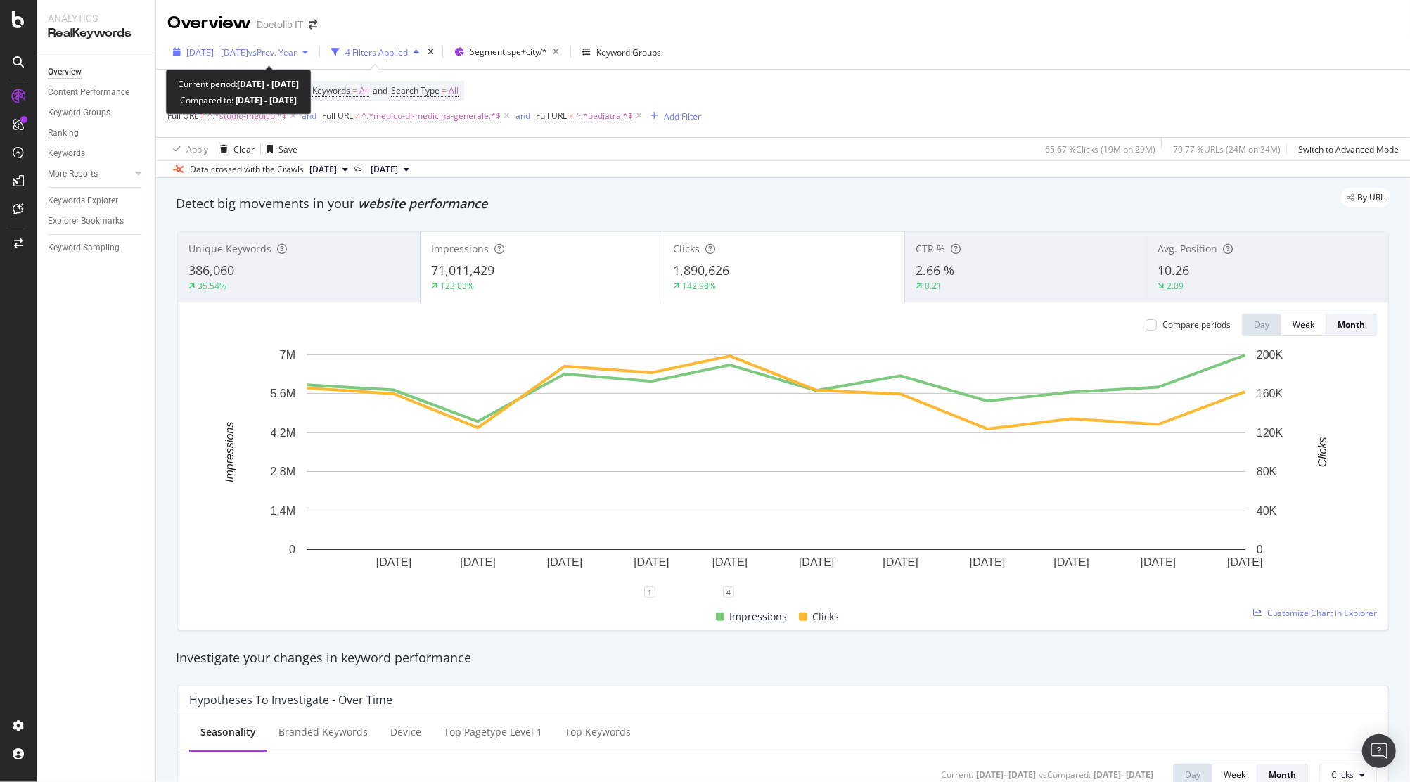
click at [229, 47] on span "2024 Oct. 1st - 2025 Sep. 30th" at bounding box center [217, 52] width 62 height 12
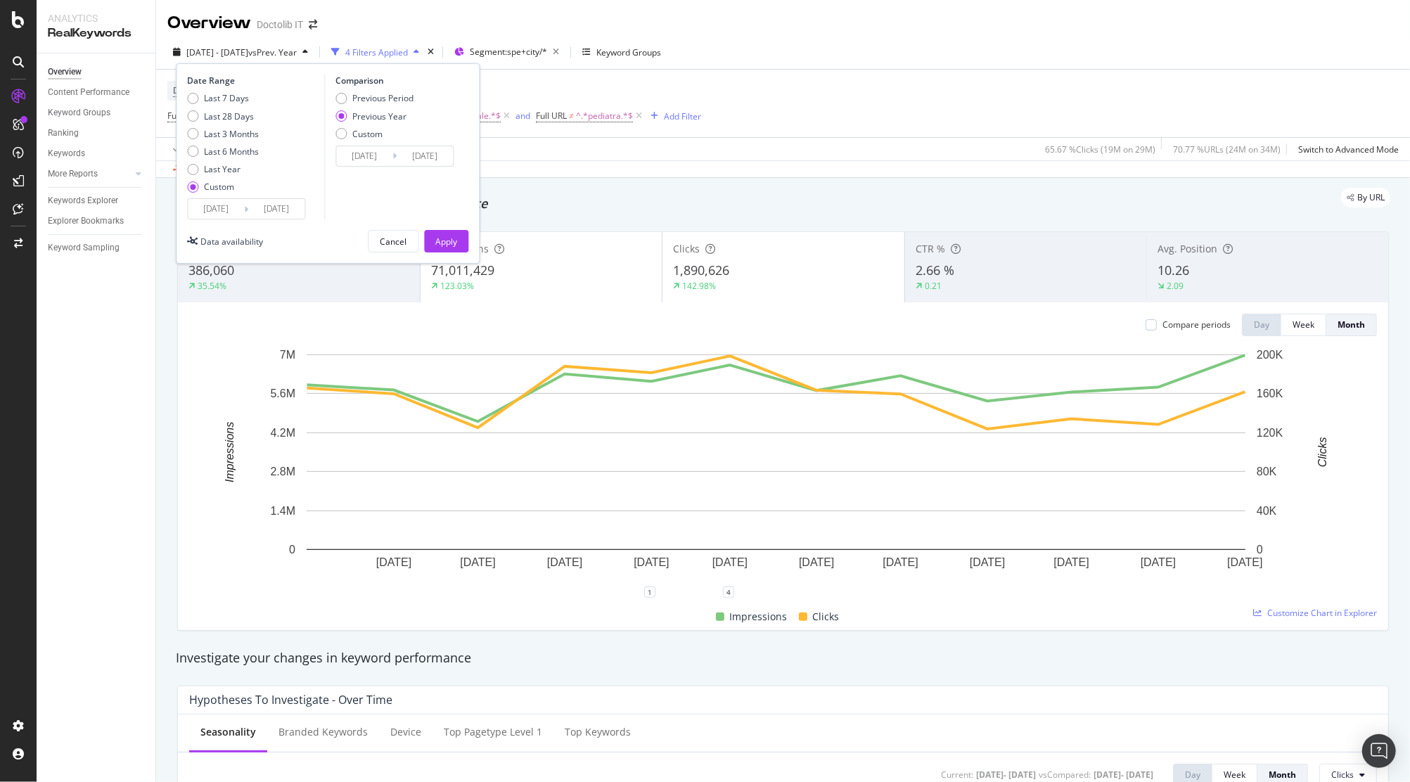
click at [214, 214] on input "2024/10/01" at bounding box center [216, 209] width 56 height 20
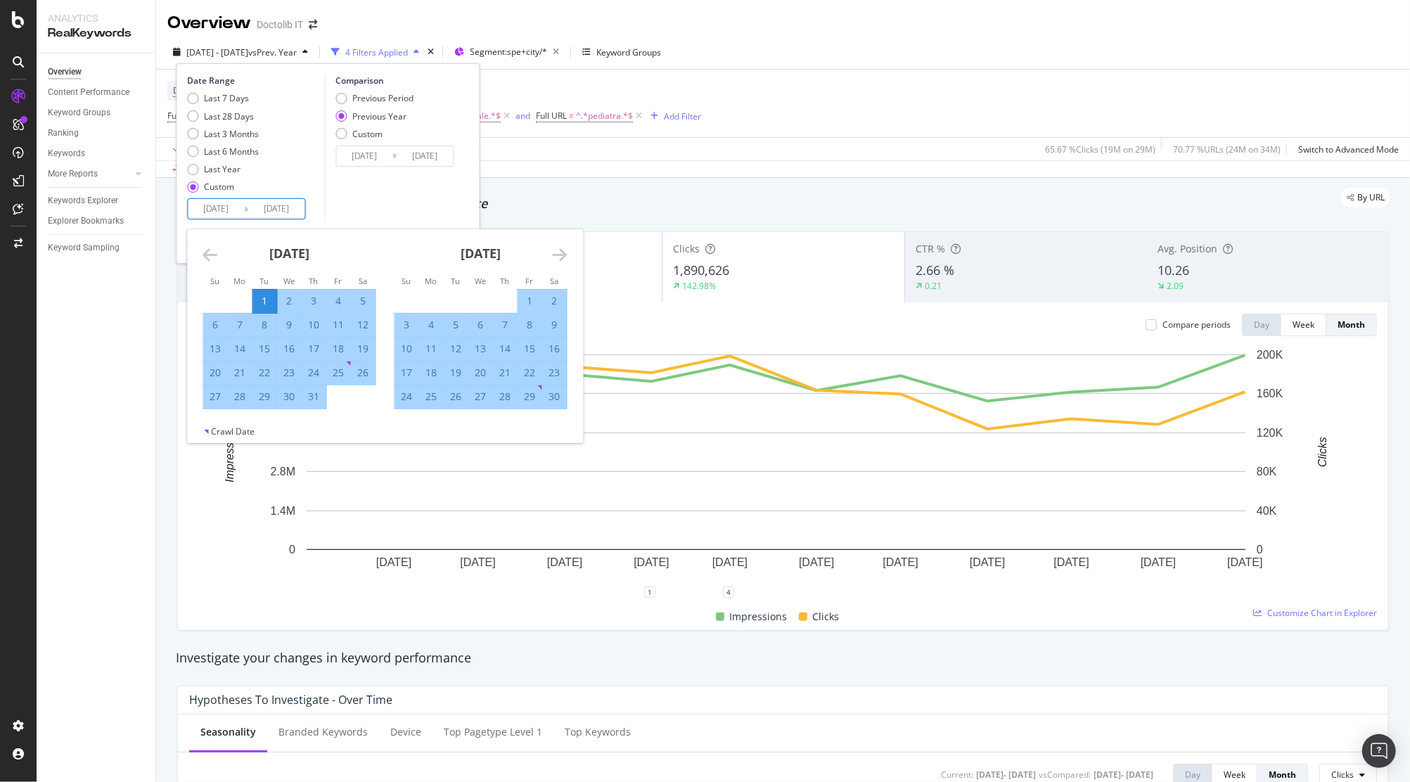
click at [208, 254] on icon "Move backward to switch to the previous month." at bounding box center [210, 254] width 15 height 17
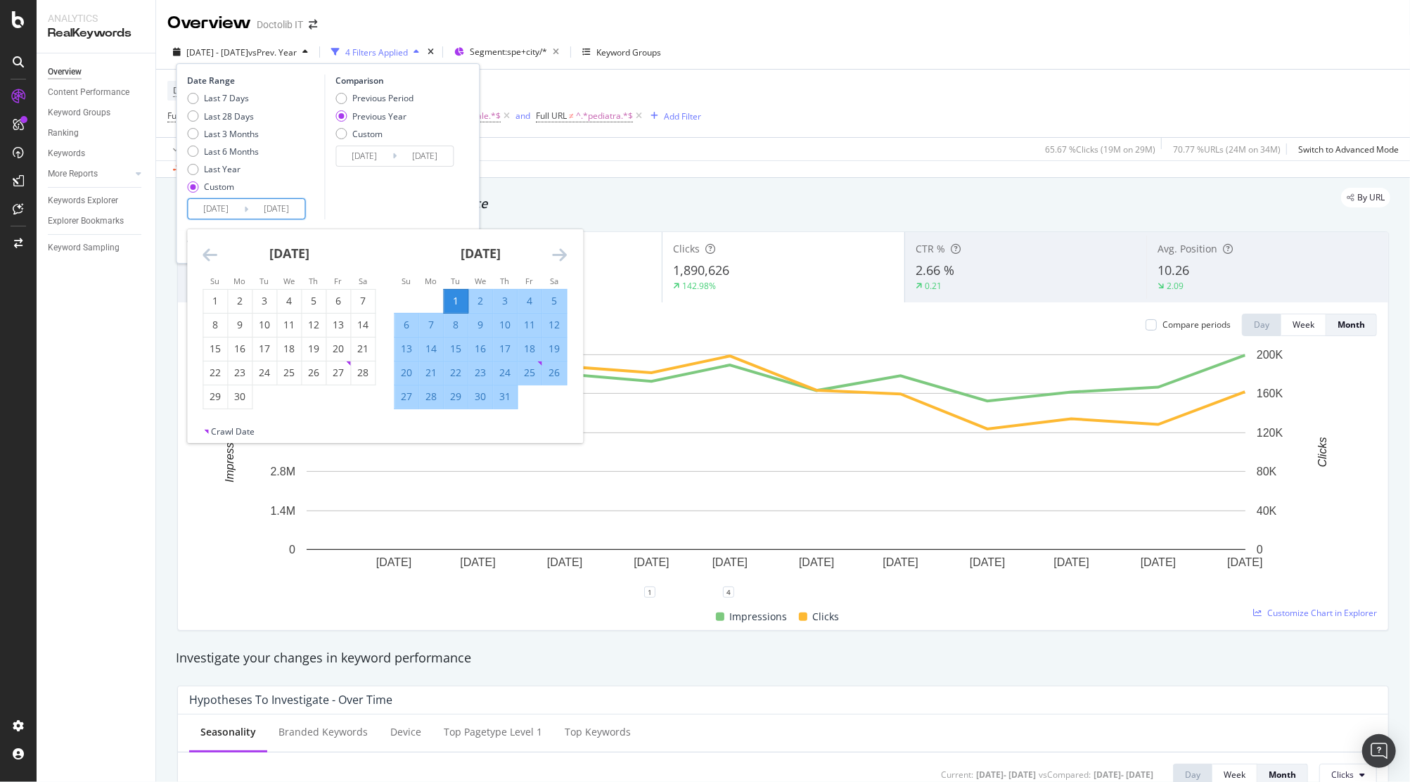
click at [208, 254] on icon "Move backward to switch to the previous month." at bounding box center [210, 254] width 15 height 17
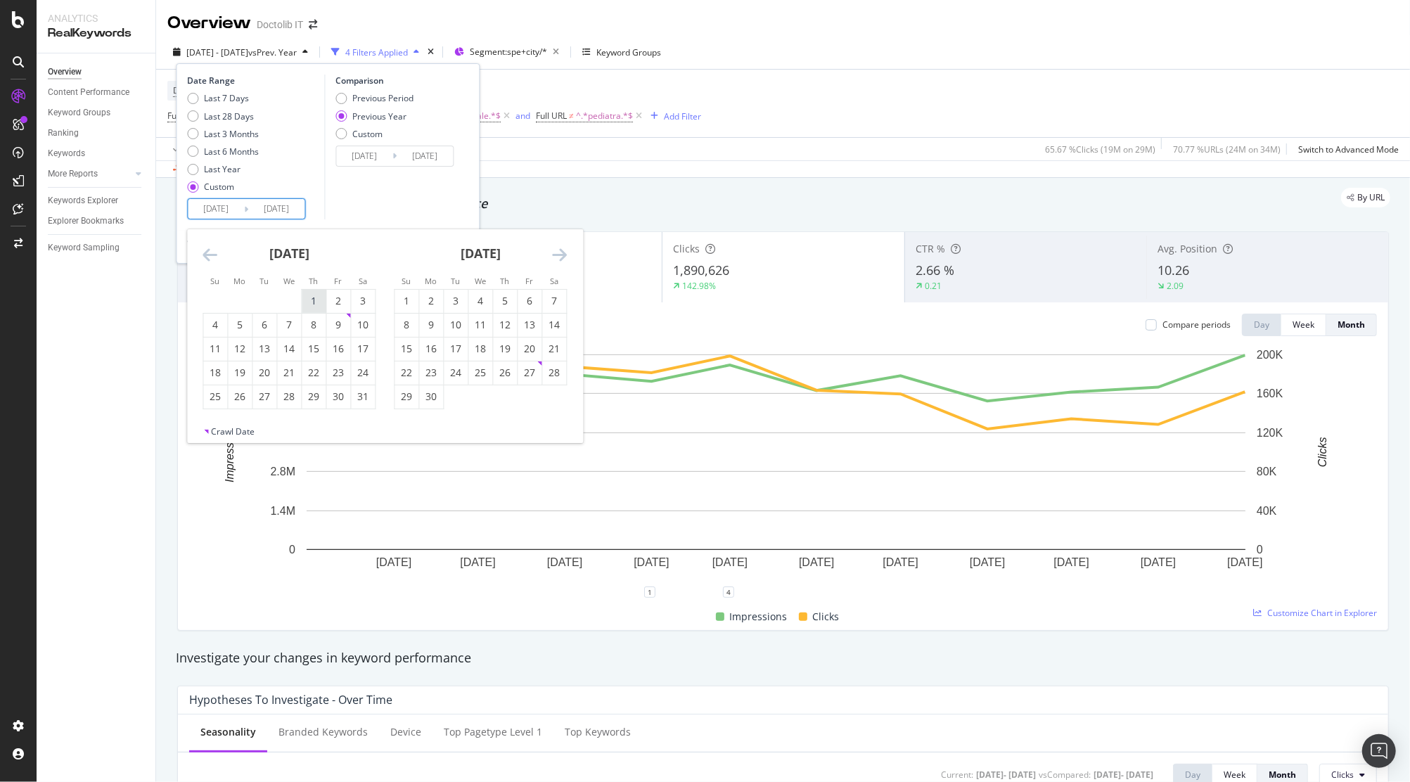
click at [309, 297] on div "1" at bounding box center [314, 301] width 24 height 14
type input "2024/08/01"
type input "2023/08/03"
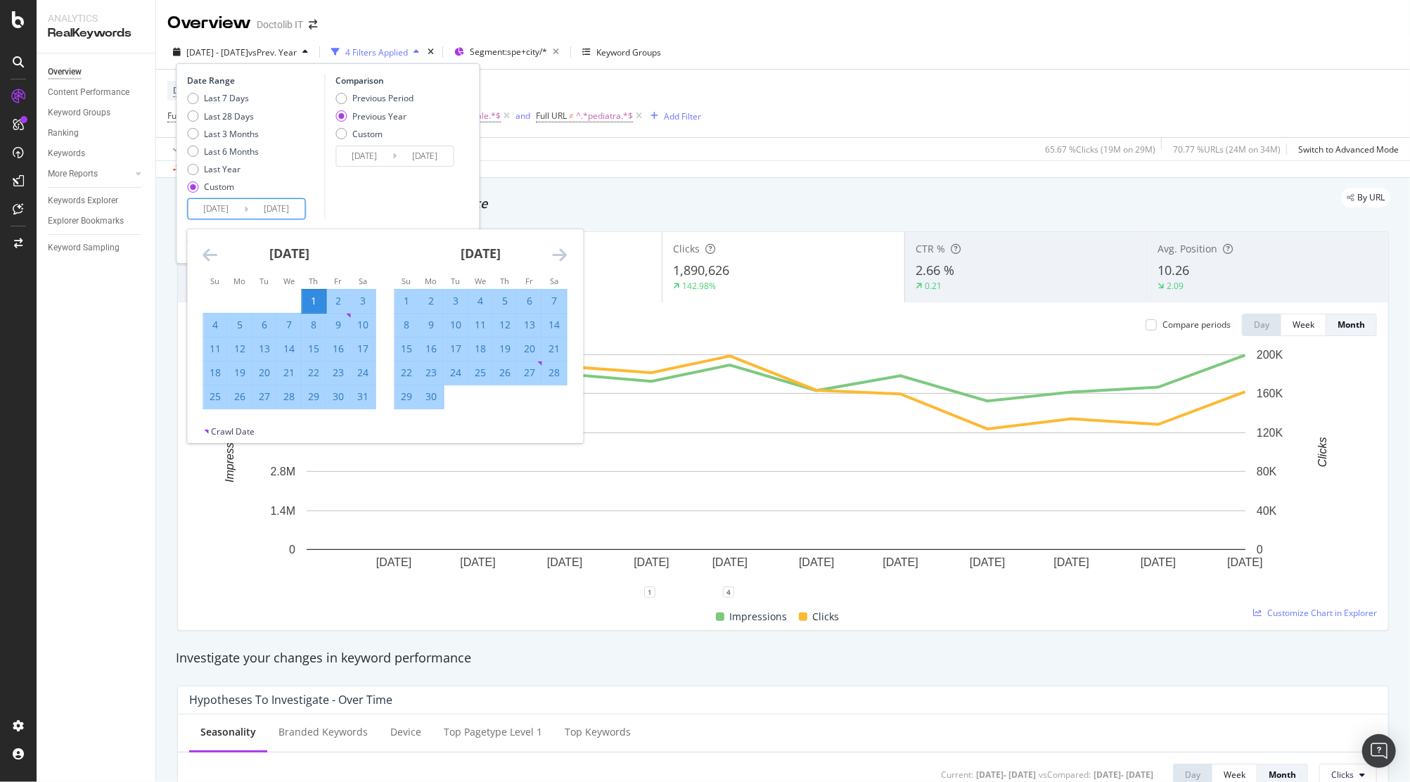
click at [562, 259] on icon "Move forward to switch to the next month." at bounding box center [559, 254] width 15 height 17
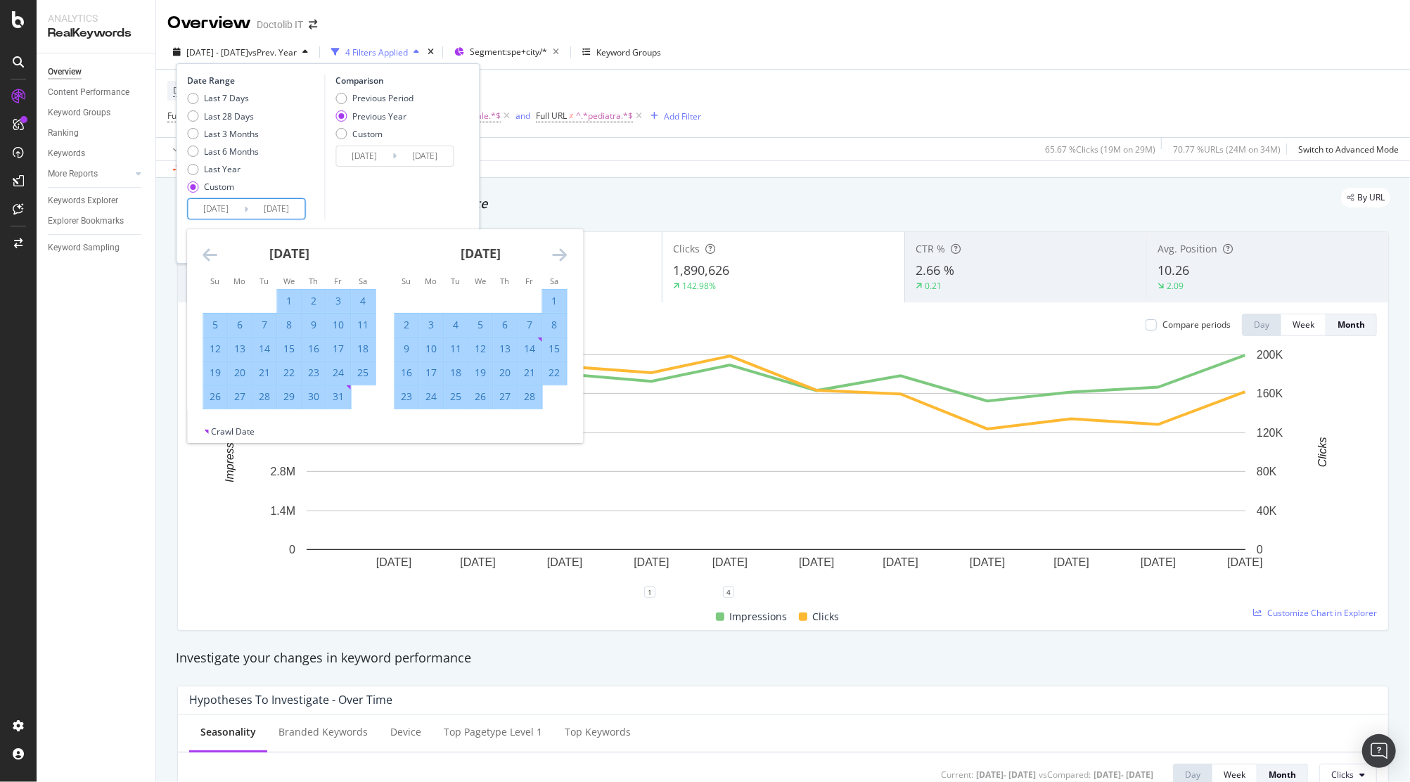
click at [562, 259] on icon "Move forward to switch to the next month." at bounding box center [559, 254] width 15 height 17
click at [401, 211] on div "Comparison Previous Period Previous Year Custom 2023/08/03 Navigate forward to …" at bounding box center [391, 147] width 134 height 145
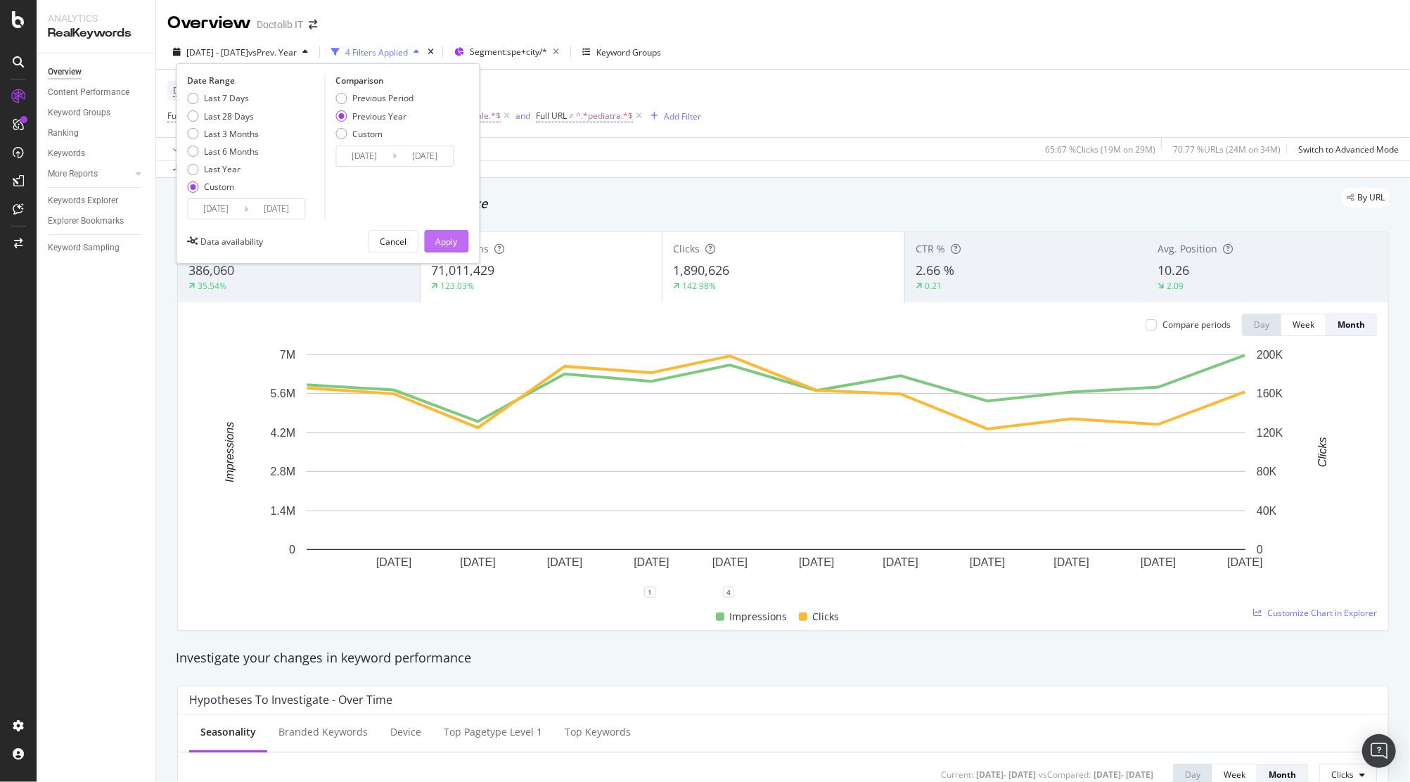
click at [451, 239] on div "Apply" at bounding box center [446, 242] width 22 height 12
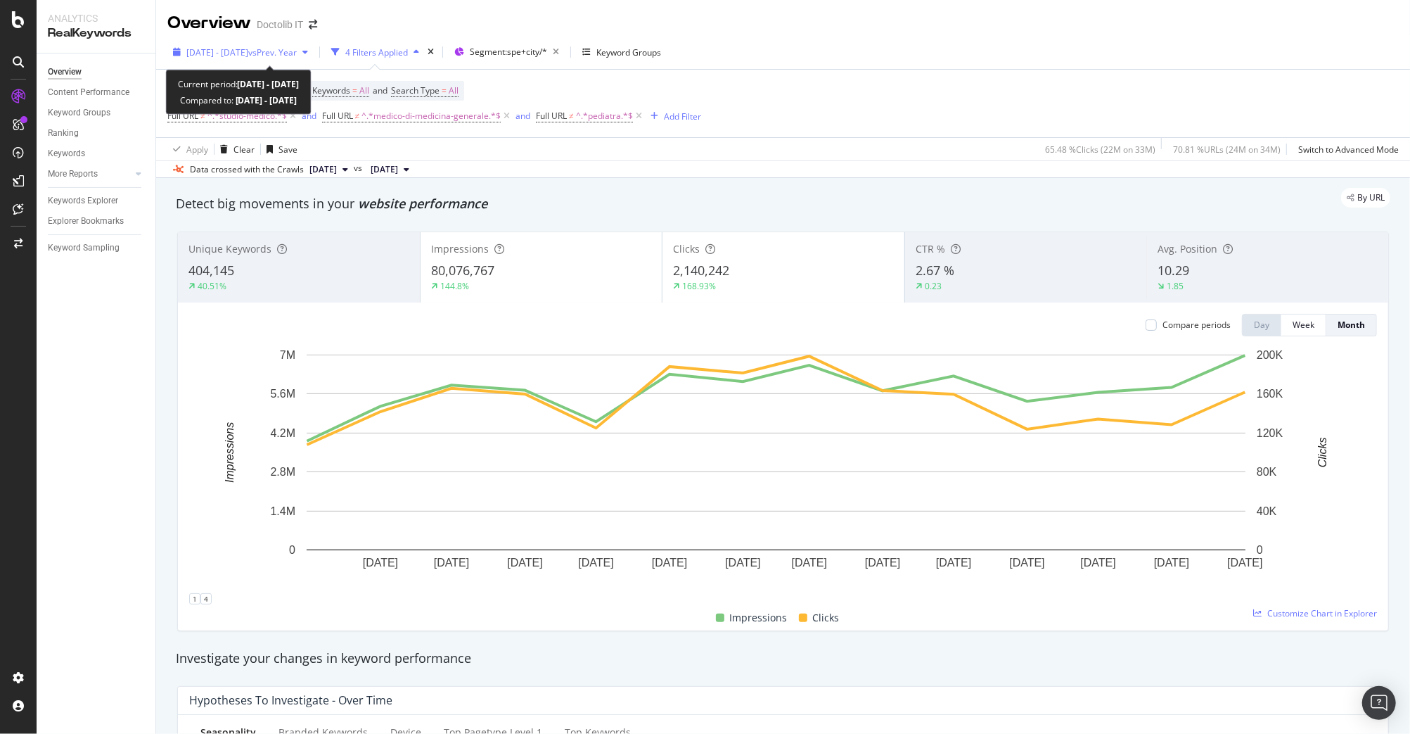
click at [248, 49] on span "2024 Aug. 1st - 2025 Sep. 30th" at bounding box center [217, 52] width 62 height 12
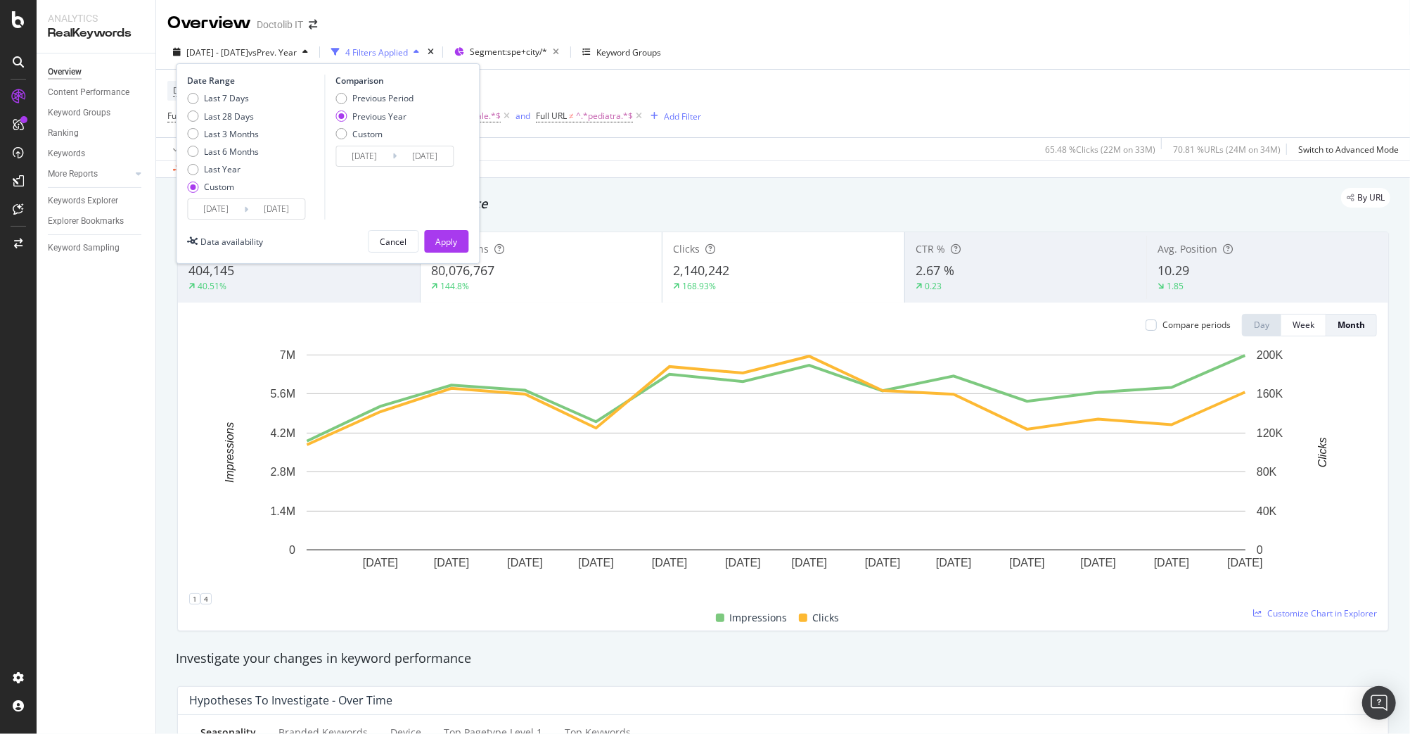
click at [206, 212] on input "2024/08/01" at bounding box center [216, 209] width 56 height 20
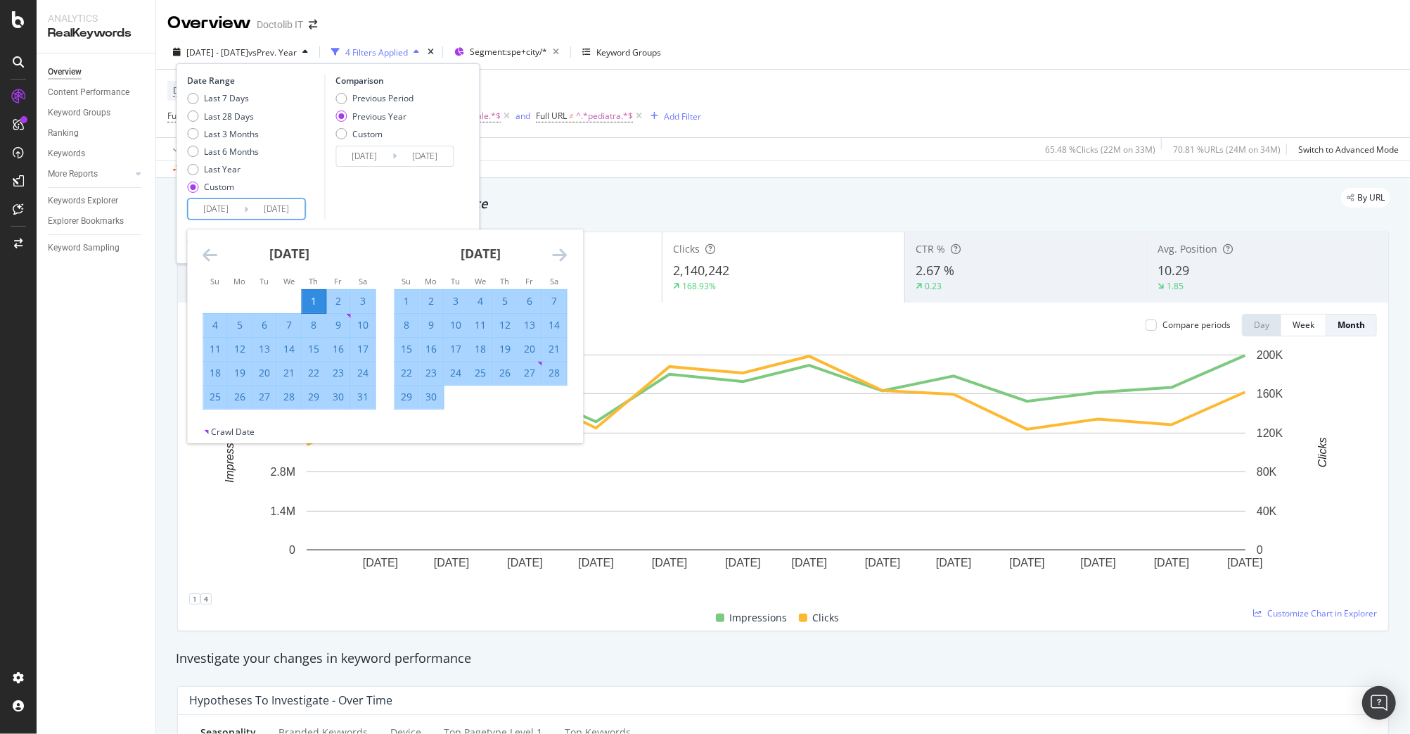
drag, startPoint x: 196, startPoint y: 248, endPoint x: 218, endPoint y: 252, distance: 22.1
click at [197, 248] on div "August 2024 1 2 3 4 5 6 7 8 9 10 11 12 13 14 15 16 17 18 19 20 21 22 23 24 25 2…" at bounding box center [288, 319] width 191 height 180
click at [210, 252] on icon "Move backward to switch to the previous month." at bounding box center [210, 254] width 15 height 17
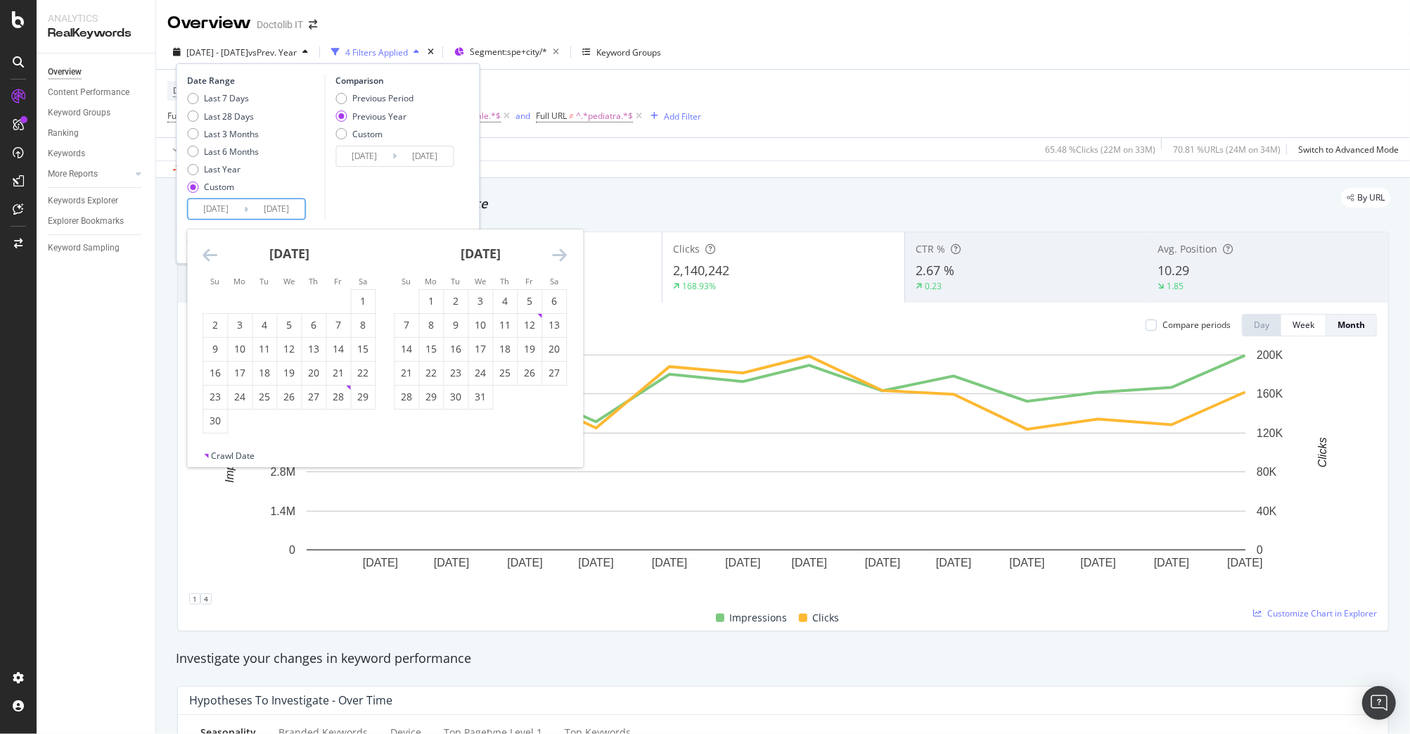
click at [210, 252] on icon "Move backward to switch to the previous month." at bounding box center [210, 254] width 15 height 17
click at [284, 297] on div "1" at bounding box center [289, 301] width 24 height 14
type input "2024/05/01"
type input "2023/05/03"
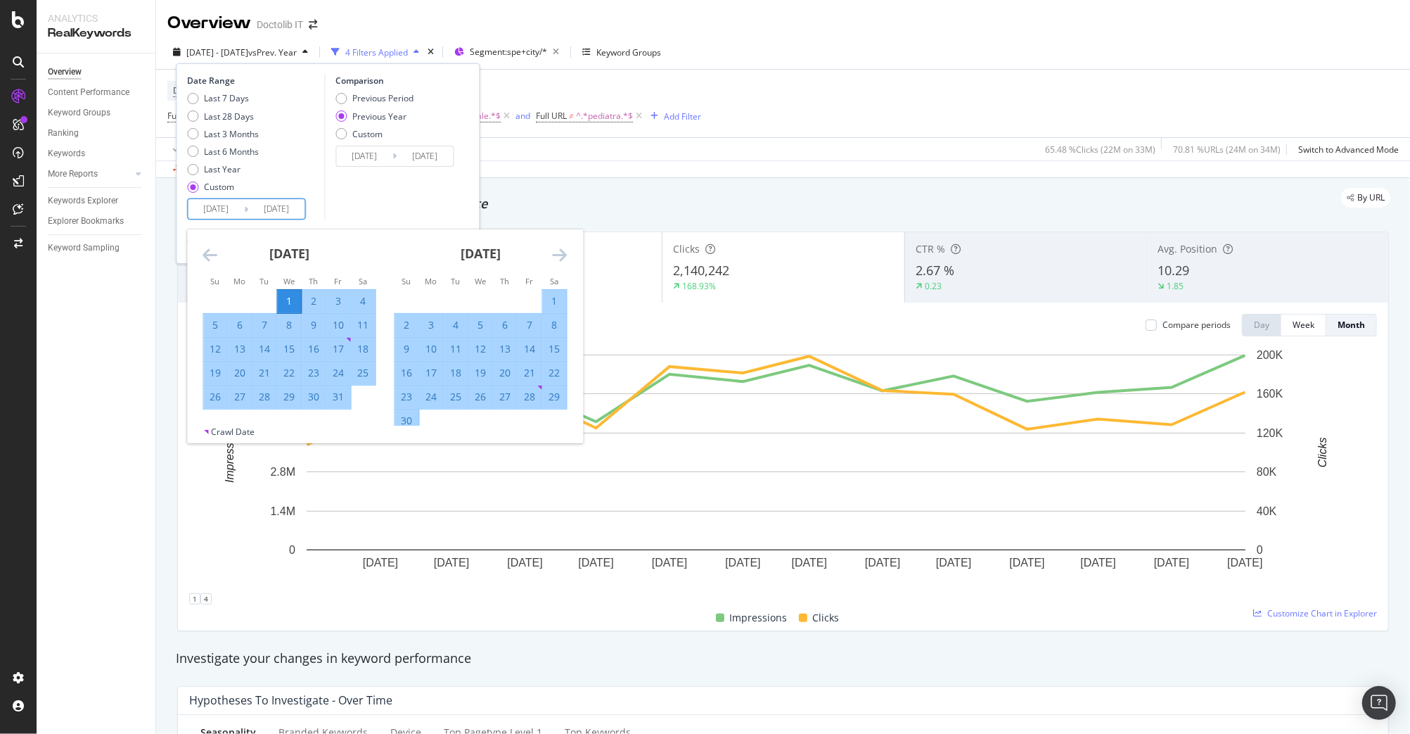
click at [447, 193] on div "Comparison Previous Period Previous Year Custom 2023/05/03 Navigate forward to …" at bounding box center [391, 147] width 134 height 145
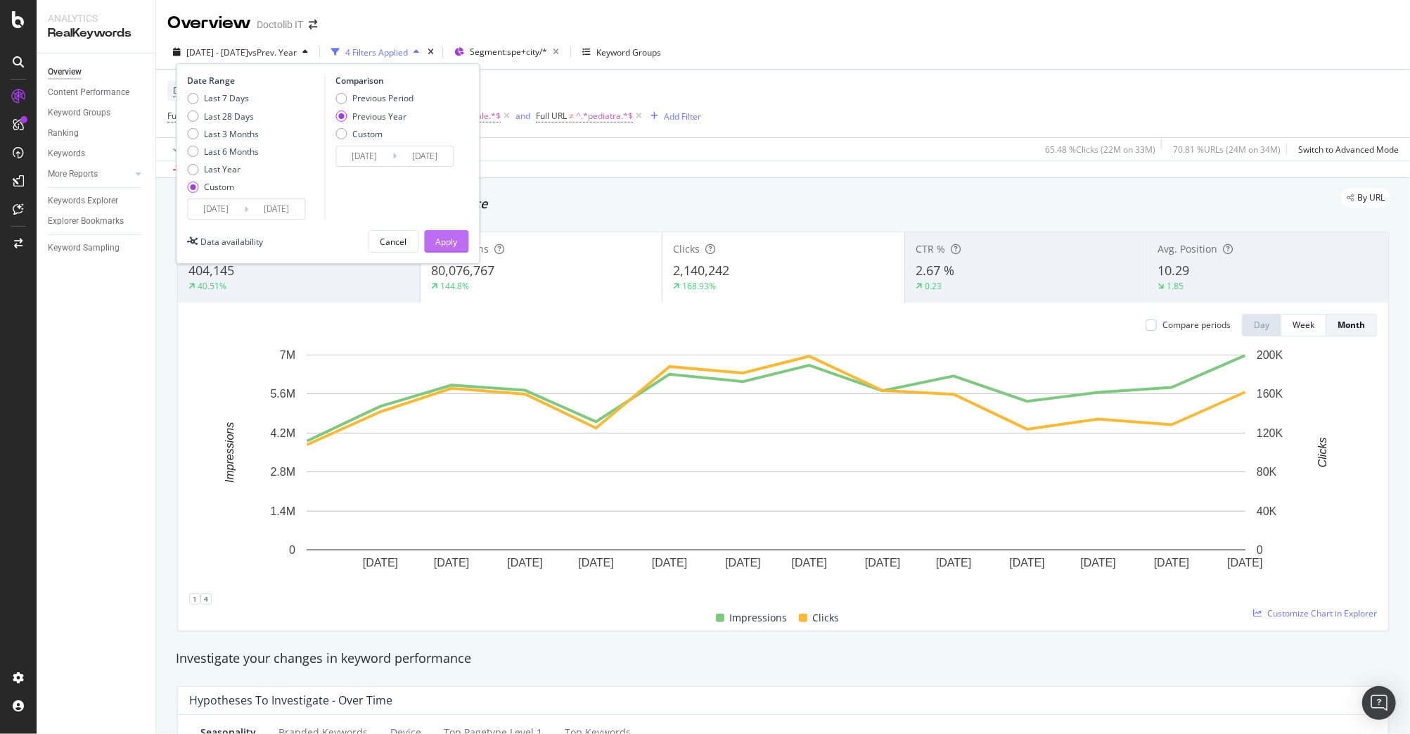
click at [456, 238] on div "Apply" at bounding box center [446, 242] width 22 height 12
